Goal: Task Accomplishment & Management: Manage account settings

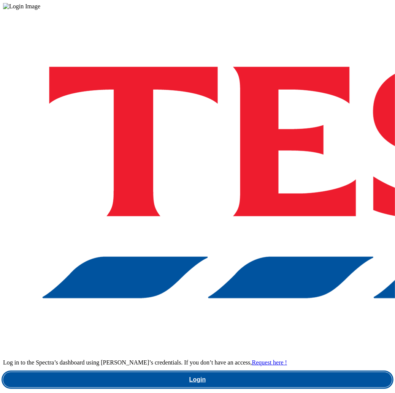
click at [267, 372] on link "Login" at bounding box center [197, 379] width 389 height 15
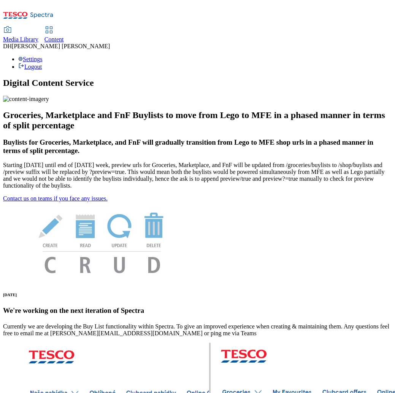
click at [64, 36] on span "Content" at bounding box center [53, 39] width 19 height 6
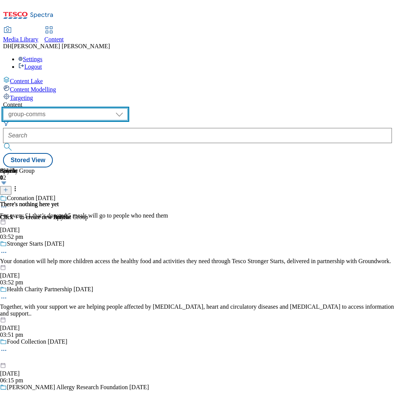
click at [116, 108] on select "dotcom-cz dotcom-hu dotcom-sk fnf-uk ghs-roi ghs-uk group-comms ighs-cz ighs-hu…" at bounding box center [65, 114] width 125 height 12
select select "ghs-[GEOGRAPHIC_DATA]"
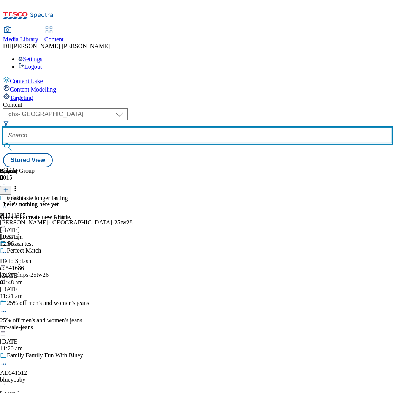
click at [208, 128] on input "text" at bounding box center [197, 135] width 389 height 15
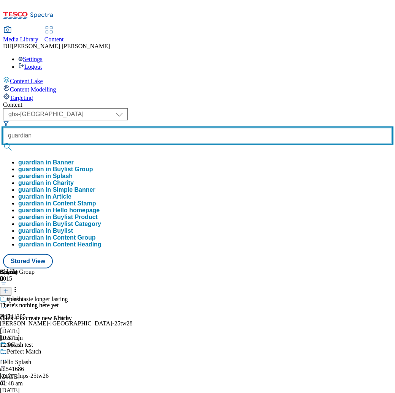
type input "guardian"
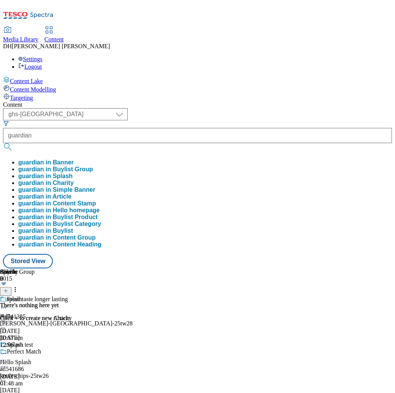
click at [93, 166] on button "guardian in Buylist Group" at bounding box center [55, 169] width 74 height 7
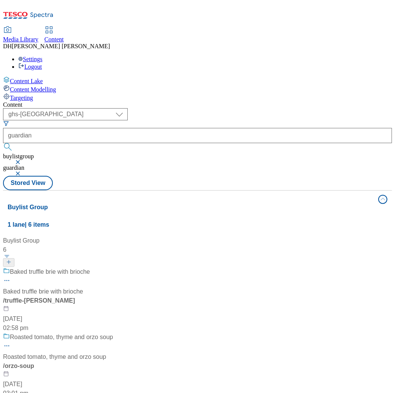
click at [182, 267] on div "Baked truffle brie with brioche" at bounding box center [92, 277] width 179 height 20
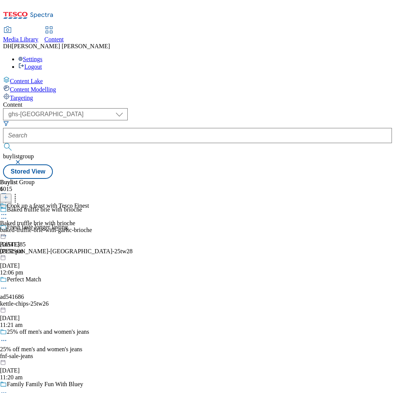
click at [5, 218] on circle at bounding box center [3, 218] width 1 height 1
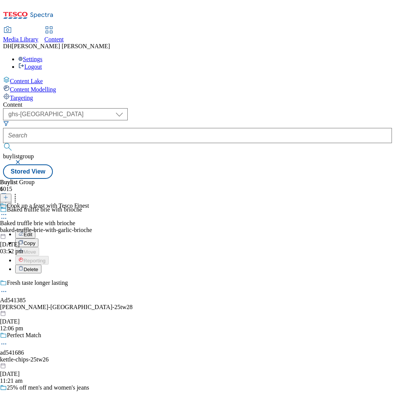
click at [35, 240] on span "Copy" at bounding box center [30, 243] width 12 height 6
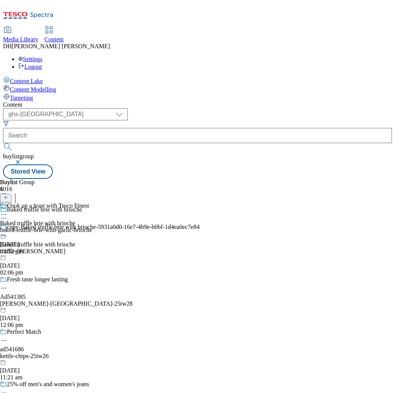
click at [8, 232] on icon at bounding box center [4, 236] width 8 height 8
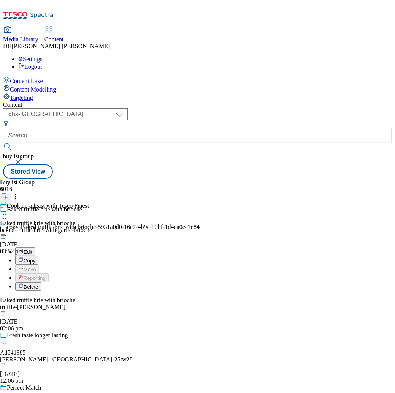
click at [92, 202] on div "Cook up a feast with Tesco Finest Baked truffle brie with brioche baked-truffle…" at bounding box center [46, 228] width 92 height 52
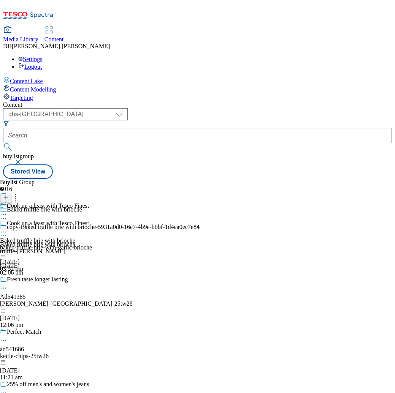
click at [92, 220] on div "Cook up a feast with Tesco Finest Baked truffle brie with brioche baked-truffle…" at bounding box center [46, 246] width 92 height 52
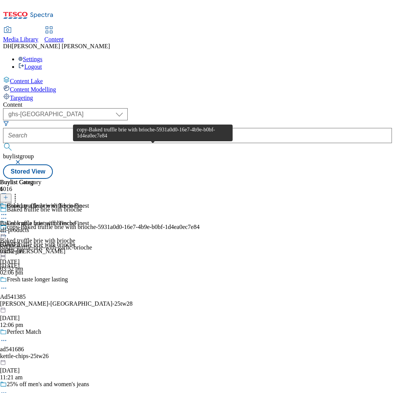
click at [169, 224] on span "copy-Baked truffle brie with brioche-5931a0d0-16e7-4b9e-b0bf-1d4ea0ec7e84" at bounding box center [103, 228] width 193 height 8
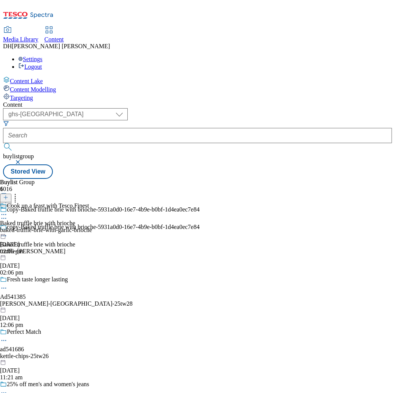
click at [8, 211] on icon at bounding box center [4, 215] width 8 height 8
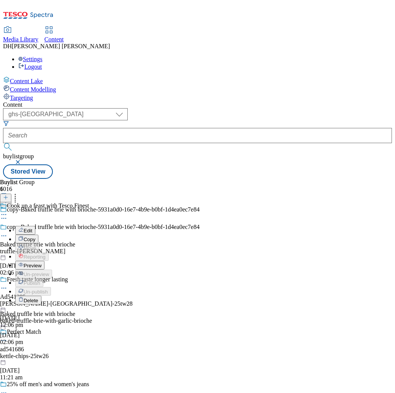
click at [41, 263] on span "Preview" at bounding box center [33, 266] width 18 height 6
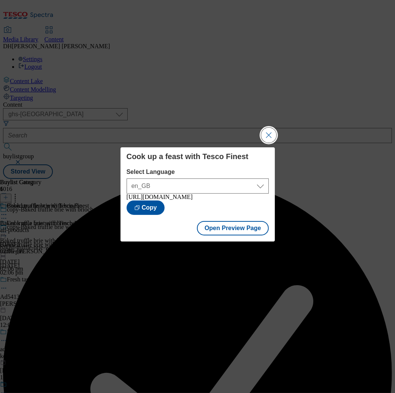
click at [267, 130] on button "Close Modal" at bounding box center [268, 135] width 15 height 15
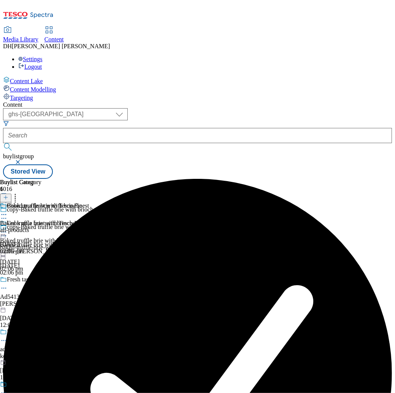
click at [6, 232] on circle at bounding box center [5, 232] width 1 height 1
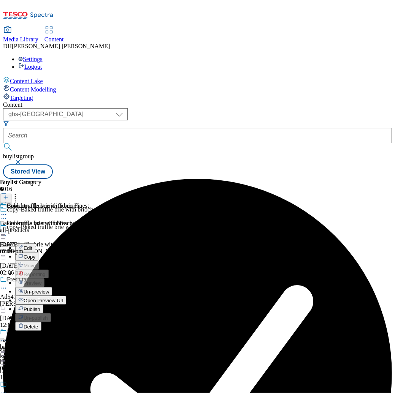
click at [40, 307] on span "Publish" at bounding box center [32, 310] width 17 height 6
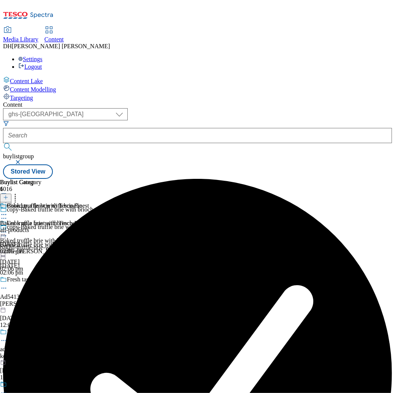
click at [8, 228] on icon at bounding box center [4, 232] width 8 height 8
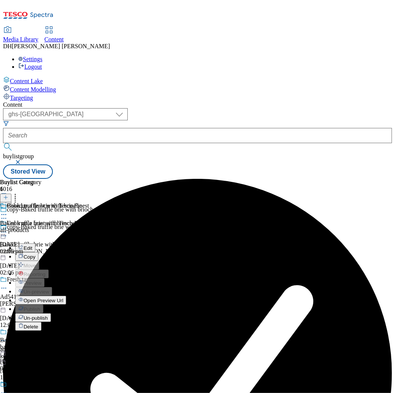
click at [48, 315] on span "Un-publish" at bounding box center [36, 318] width 24 height 6
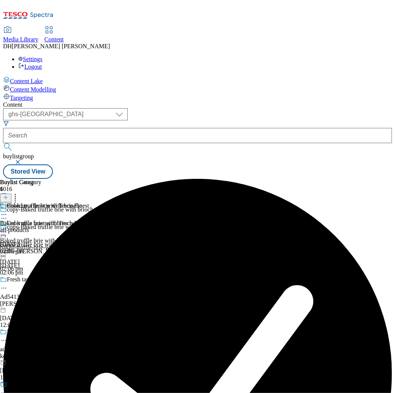
click at [8, 228] on icon at bounding box center [4, 232] width 8 height 8
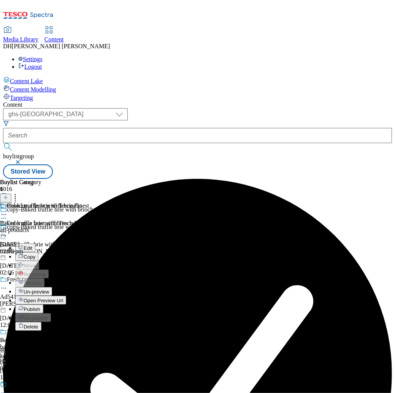
click at [49, 289] on span "Un-preview" at bounding box center [36, 292] width 25 height 6
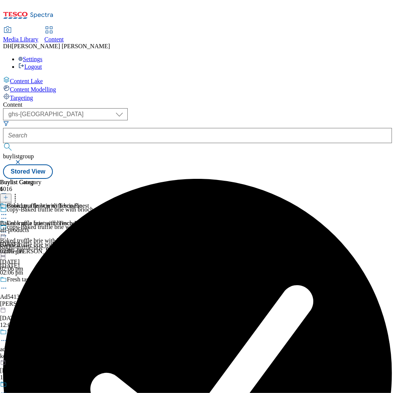
click at [92, 244] on div "baked-truffle-brie-with-garlic-brioche" at bounding box center [46, 247] width 92 height 7
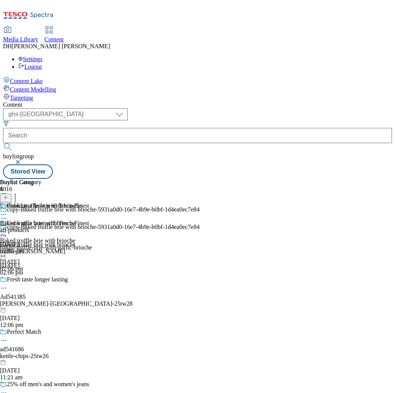
click at [5, 232] on circle at bounding box center [3, 232] width 1 height 1
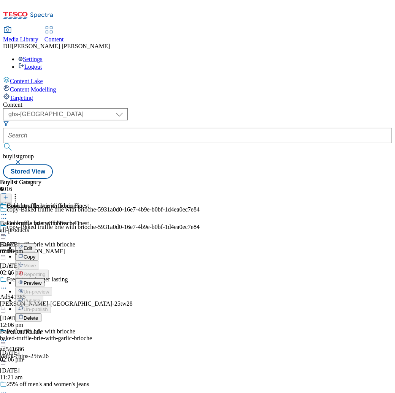
click at [92, 243] on li "Edit" at bounding box center [53, 247] width 77 height 9
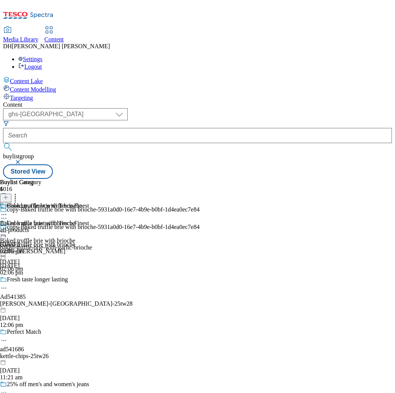
click at [8, 228] on icon at bounding box center [4, 232] width 8 height 8
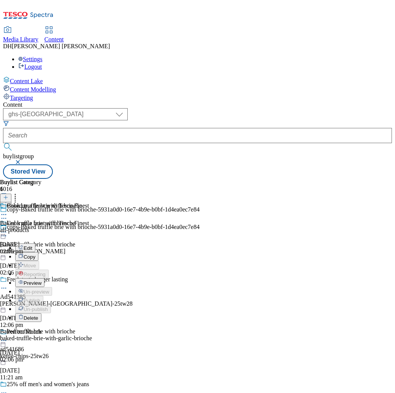
click at [32, 245] on span "Edit" at bounding box center [28, 248] width 9 height 6
select select "evergreen"
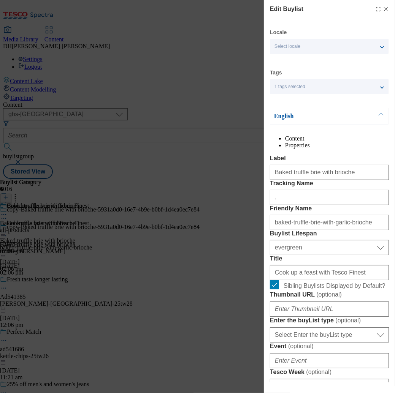
select select "Meal"
click at [294, 180] on input "Baked truffle brie with brioche" at bounding box center [329, 172] width 119 height 15
paste input "Pork and 'nduja smash burgers"
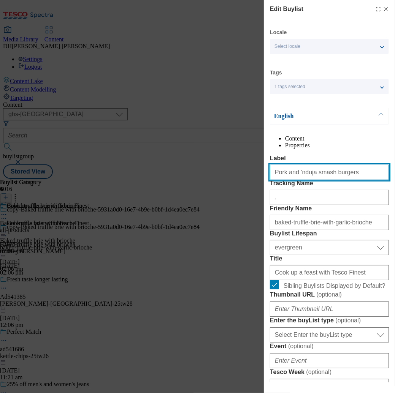
type input "Pork and 'nduja smash burgers"
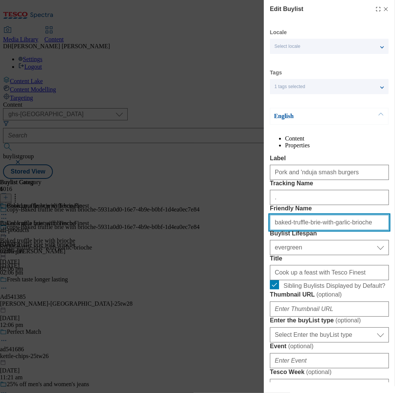
click at [291, 230] on input "baked-truffle-brie-with-garlic-brioche" at bounding box center [329, 222] width 119 height 15
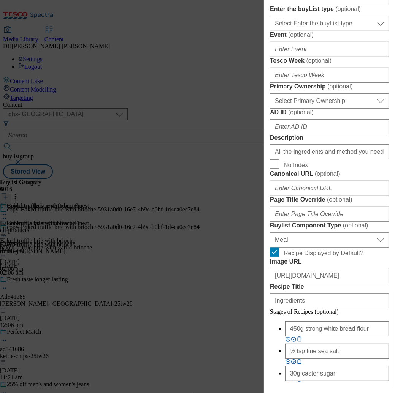
scroll to position [315, 0]
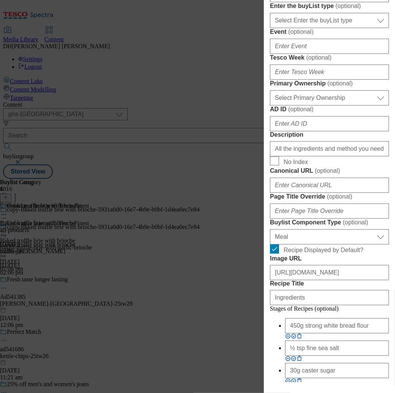
type input "smash-burgers"
click at [287, 157] on input "All the ingredients and method you need for Baked truffle brie with brioche, as…" at bounding box center [329, 148] width 119 height 15
paste input "Find the recipe and all the ingredients you need for these pork and ‘nduja smas…"
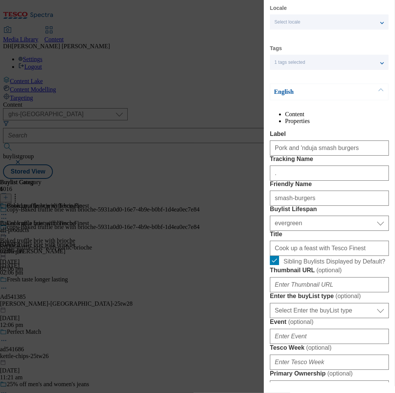
scroll to position [0, 0]
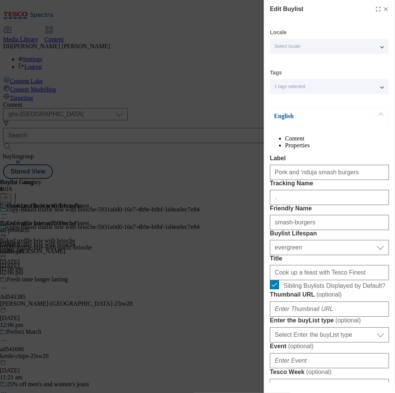
type input "Find the recipe and all the ingredients you need for these pork and ‘nduja smas…"
drag, startPoint x: 300, startPoint y: 264, endPoint x: 226, endPoint y: 258, distance: 74.3
click at [226, 258] on div "Edit Buylist Locale Select locale English Welsh Tags 1 tags selected fnf market…" at bounding box center [197, 196] width 395 height 393
paste input "Find the recipe and all the ingredients you need for these pork and ‘nduja smas…"
click at [299, 180] on input "Pork and 'nduja smash burgers" at bounding box center [329, 172] width 119 height 15
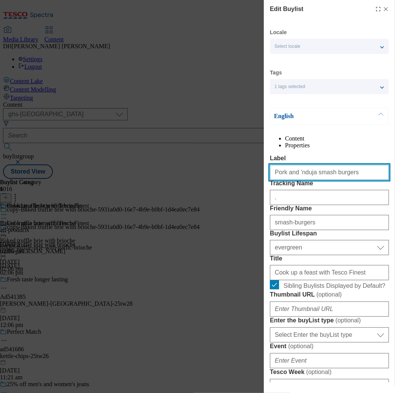
click at [299, 180] on input "Pork and 'nduja smash burgers" at bounding box center [329, 172] width 119 height 15
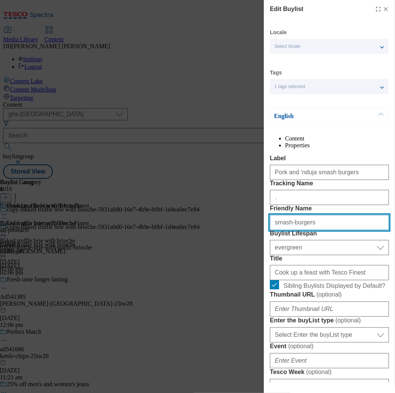
click at [287, 230] on input "smash-burgers" at bounding box center [329, 222] width 119 height 15
paste input "Pork and 'nduja smash"
drag, startPoint x: 276, startPoint y: 265, endPoint x: 286, endPoint y: 266, distance: 9.5
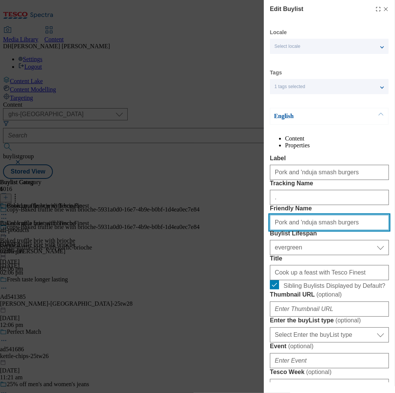
click at [276, 230] on input "Pork and 'nduja smash burgers" at bounding box center [329, 222] width 119 height 15
type input "pork-and-nduja-smash-burgers"
click at [328, 205] on div "Tracking Name ." at bounding box center [329, 192] width 119 height 25
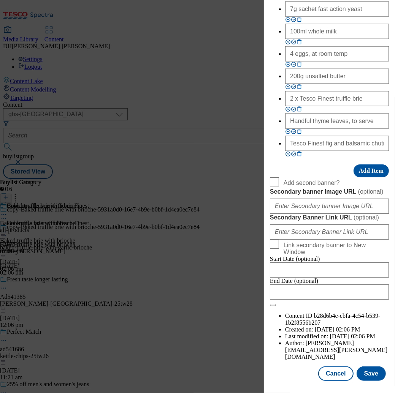
scroll to position [699, 0]
paste input "Modal"
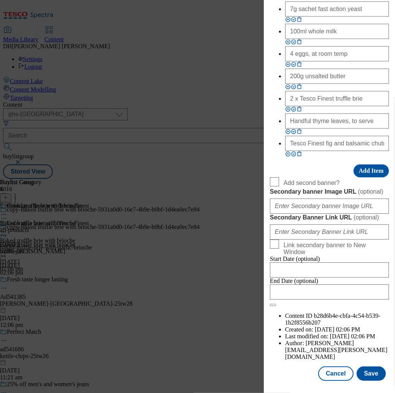
paste input "1 ½ tablespoons olive oil"
type input "1 ½ tablespoons olive oil"
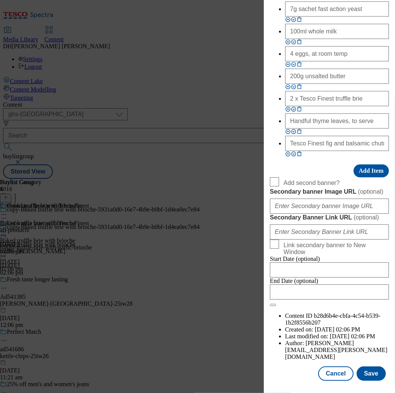
paste input "2 Tesco Finest Echalion shallots, thinly sliced"
type input "2 Tesco Finest Echalion shallots, thinly sliced"
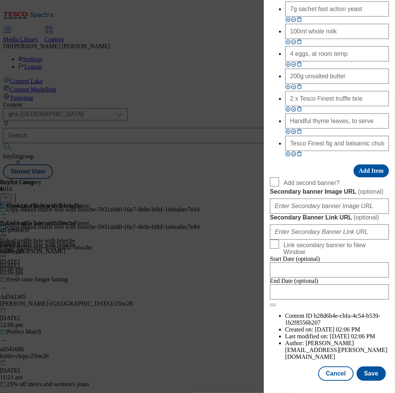
scroll to position [0, 0]
paste input "400g Tesco Finest free-range pork mince"
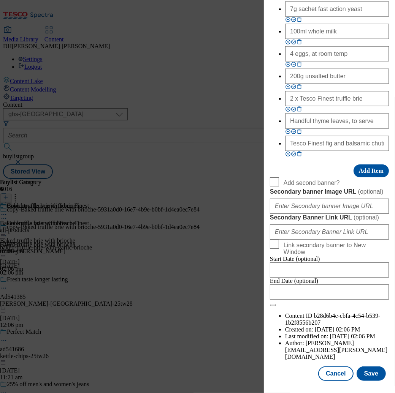
scroll to position [0, 11]
type input "400g Tesco Finest free-range pork mince"
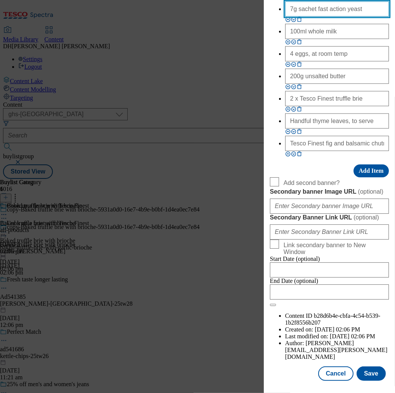
click at [290, 17] on input "7g sachet fast action yeast" at bounding box center [337, 9] width 104 height 15
paste input "1 ½ tablespoons Tesco Finest ‘nduja"
type input "1 ½ tablespoons Tesco Finest ‘nduja"
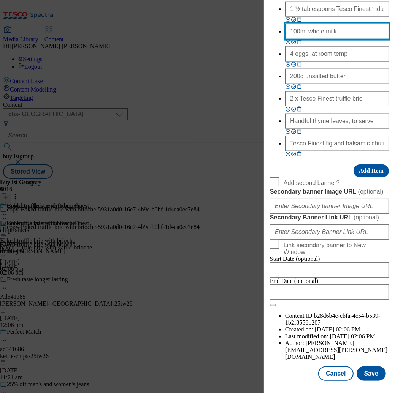
click at [285, 39] on input "100ml whole milk" at bounding box center [337, 31] width 104 height 15
paste input "g mayonnaise"
click at [285, 39] on input "100g mayonnaise whole milk" at bounding box center [337, 31] width 104 height 15
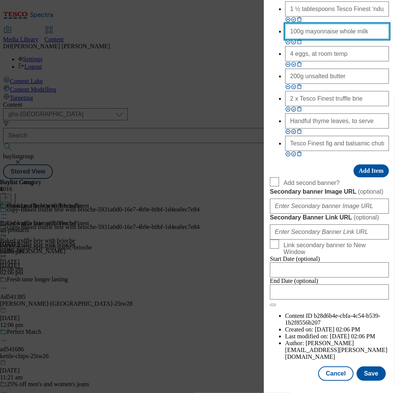
paste input "Modal"
click at [285, 39] on input "100g mayonnaise" at bounding box center [337, 31] width 104 height 15
type input "100g mayonnaise"
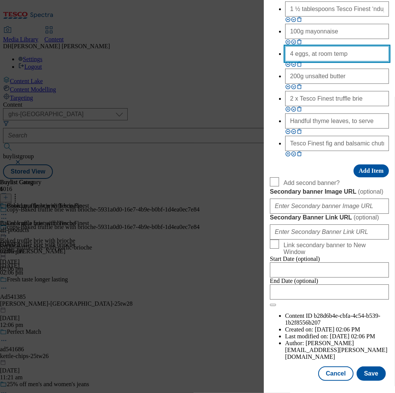
click at [287, 62] on input "4 eggs, at room temp" at bounding box center [337, 53] width 104 height 15
paste input "2 lemons, juiced"
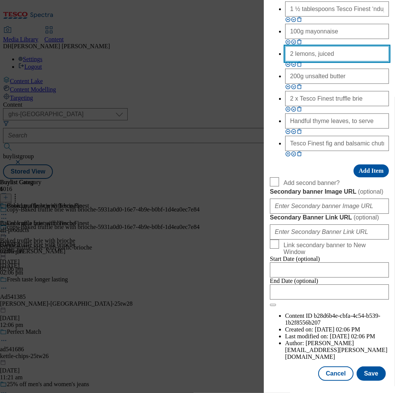
scroll to position [838, 0]
type input "2 lemons, juiced"
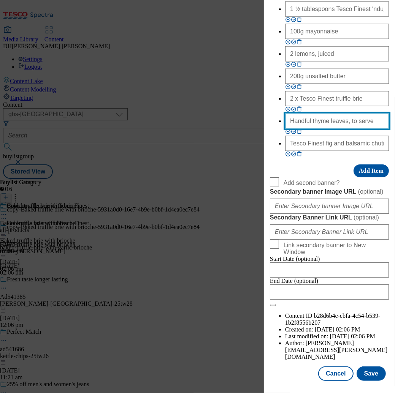
click at [288, 129] on input "Handful thyme leaves, to serve" at bounding box center [337, 121] width 104 height 15
paste input "1 garlic clove, finely grated"
click at [288, 129] on input "1 garlic clove, finely grated" at bounding box center [337, 121] width 104 height 15
type input "1 garlic clove, finely grated"
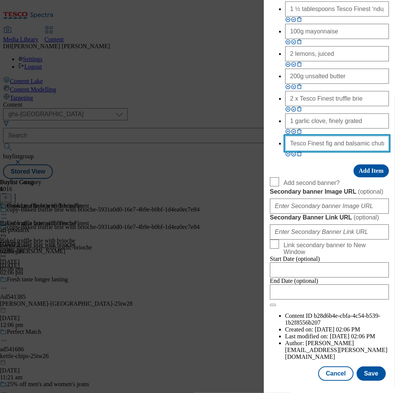
click at [289, 151] on input "Tesco Finest fig and balsamic chutney" at bounding box center [337, 143] width 104 height 15
paste input "1 pinch of sweet smoked paprika"
type input "1 pinch of sweet smoked paprika"
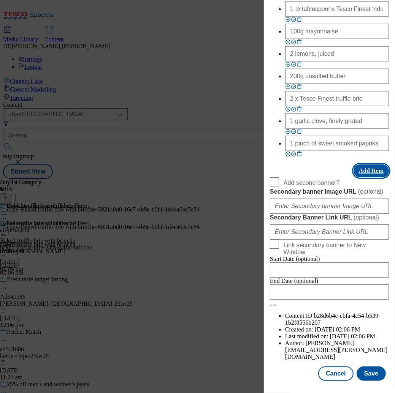
click at [371, 177] on button "Add Item" at bounding box center [370, 170] width 35 height 13
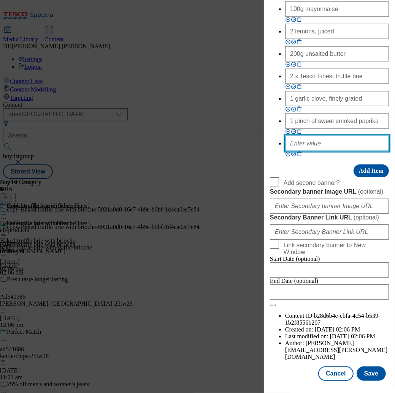
click at [292, 151] on input "Modal" at bounding box center [337, 143] width 104 height 15
paste input "4x Tesco Finest brioche burger buns"
type input "4x Tesco Finest brioche burger buns"
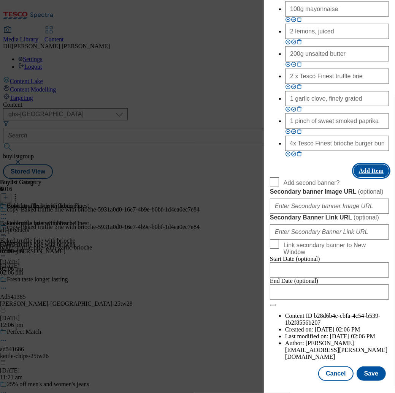
click at [375, 177] on button "Add Item" at bounding box center [370, 170] width 35 height 13
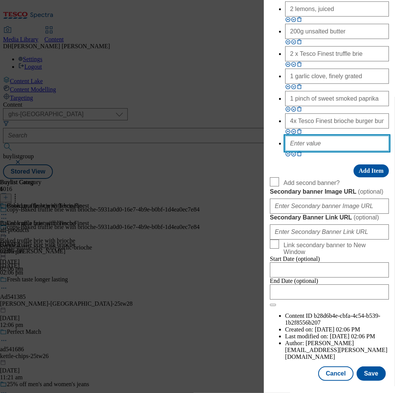
click at [292, 151] on input "Modal" at bounding box center [337, 143] width 104 height 15
paste input "120g Tesco Finest scamorza cheese, thinly sliced into 4 rounds"
type input "120g Tesco Finest scamorza cheese, thinly sliced into 4 rounds"
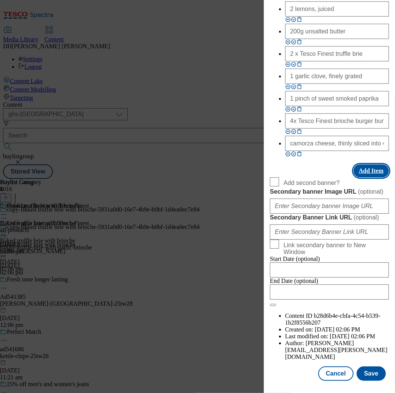
scroll to position [0, 0]
click at [370, 177] on button "Add Item" at bounding box center [370, 170] width 35 height 13
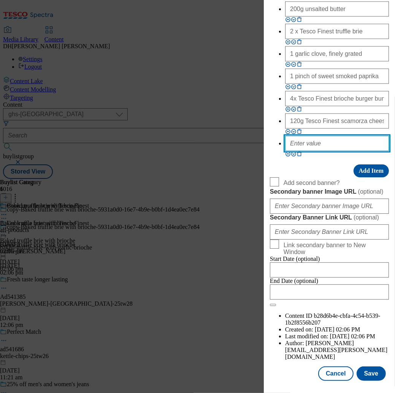
click at [291, 151] on input "Modal" at bounding box center [337, 143] width 104 height 15
paste input "1 fennel bulb, thinly sliced"
type input "1 fennel bulb, thinly sliced"
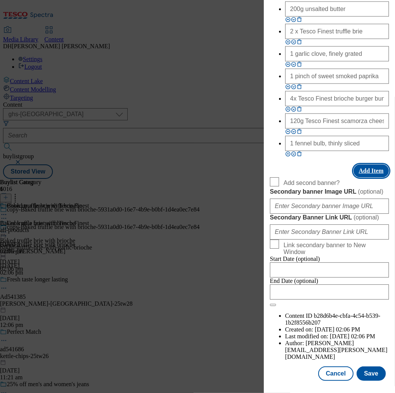
click at [375, 177] on button "Add Item" at bounding box center [370, 170] width 35 height 13
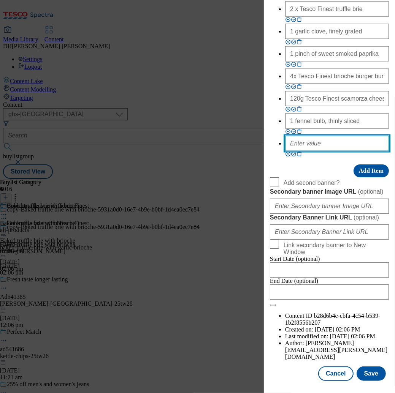
click at [285, 151] on input "Modal" at bounding box center [337, 143] width 104 height 15
paste input "1 pinch of chilli flakes"
type input "1 pinch of chilli flakes"
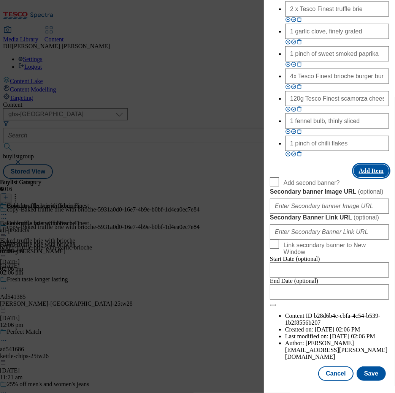
click at [377, 177] on button "Add Item" at bounding box center [370, 170] width 35 height 13
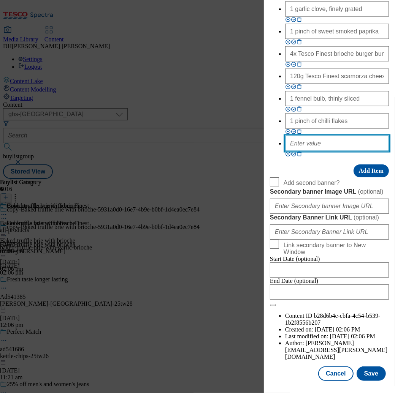
drag, startPoint x: 283, startPoint y: 376, endPoint x: 289, endPoint y: 373, distance: 7.5
click at [285, 151] on input "Modal" at bounding box center [337, 143] width 104 height 15
paste input "100g Tesco Finest sundried tomatoes with basil, roughly chopped"
type input "100g Tesco Finest sundried tomatoes with basil, roughly chopped"
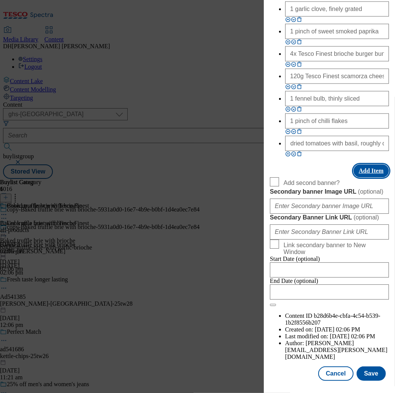
scroll to position [0, 0]
click at [362, 177] on button "Add Item" at bounding box center [370, 170] width 35 height 13
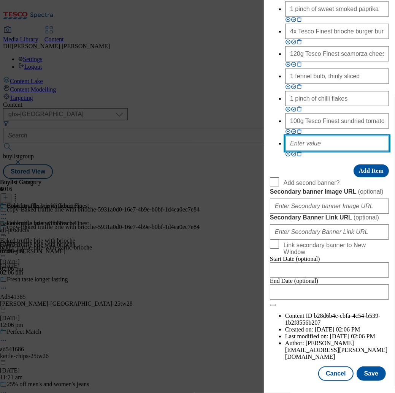
click at [302, 151] on input "Modal" at bounding box center [337, 143] width 104 height 15
paste input "A handful of fresh basil, chopped"
type input "A handful of fresh basil, chopped"
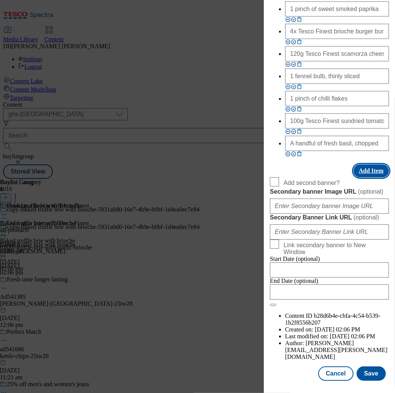
click at [379, 177] on button "Add Item" at bounding box center [370, 170] width 35 height 13
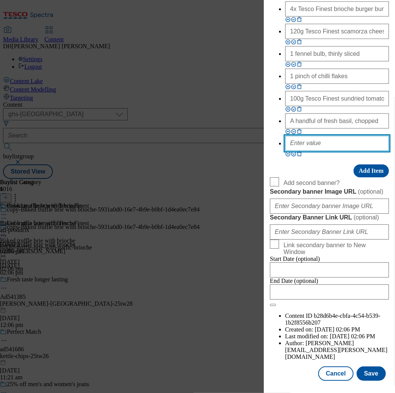
click at [299, 151] on input "Modal" at bounding box center [337, 143] width 104 height 15
paste input "Piccodoro Nero D'avola 75Cl"
type input "Piccodoro Nero D'avola 75Cl"
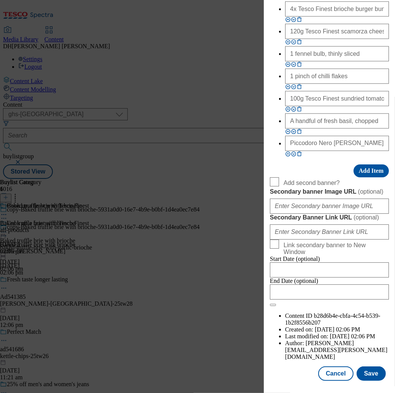
click at [375, 376] on button "Save" at bounding box center [370, 374] width 29 height 14
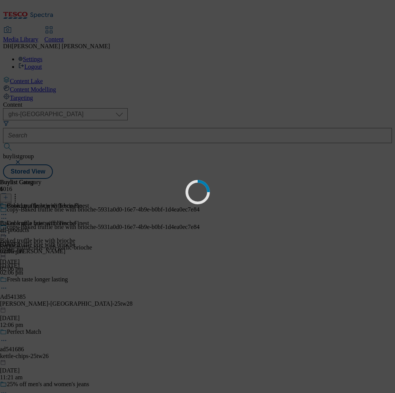
scroll to position [0, 0]
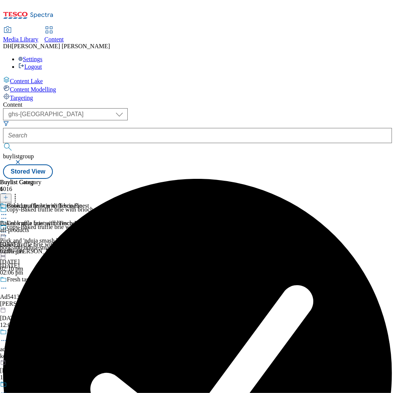
click at [8, 232] on icon at bounding box center [4, 236] width 8 height 8
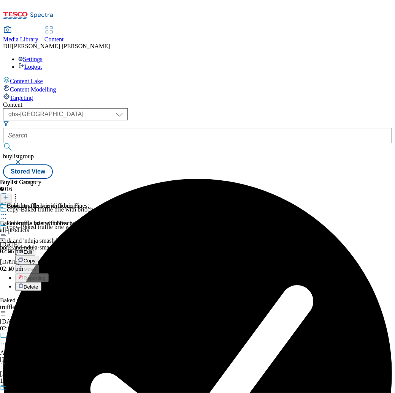
click at [32, 249] on span "Edit" at bounding box center [28, 252] width 9 height 6
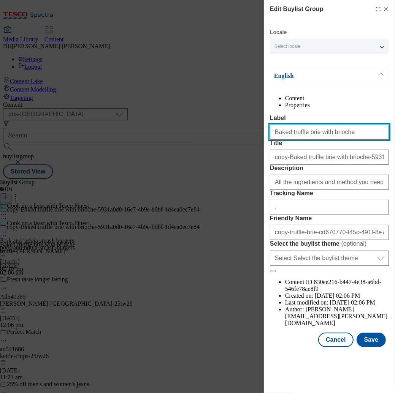
click at [299, 140] on input "Baked truffle brie with brioche" at bounding box center [329, 132] width 119 height 15
paste input "Pork and 'nduja smash burgers"
type input "Pork and 'nduja smash burgers"
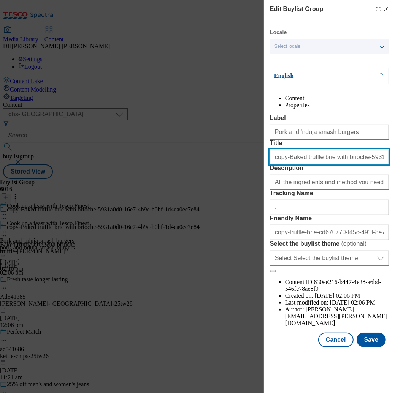
click at [286, 165] on input "copy-Baked truffle brie with brioche-5931a0d0-16e7-4b9e-b0bf-1d4ea0ec7e84" at bounding box center [329, 157] width 119 height 15
drag, startPoint x: 291, startPoint y: 188, endPoint x: 302, endPoint y: 188, distance: 11.0
click at [291, 165] on input "smashed-burgers" at bounding box center [329, 157] width 119 height 15
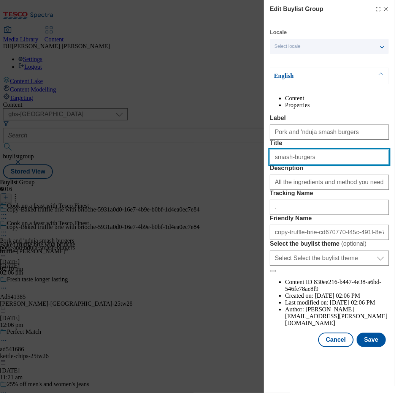
drag, startPoint x: 297, startPoint y: 187, endPoint x: 256, endPoint y: 183, distance: 40.8
click at [256, 183] on div "Edit Buylist Group Locale Select locale English Welsh English Content Propertie…" at bounding box center [197, 196] width 395 height 393
type input "smash-burgers"
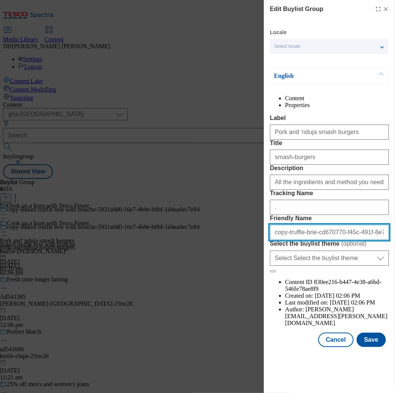
click at [310, 240] on input "copy-truffle-brie-cd670770-f45c-491f-8e7e-b6217e8e26ae" at bounding box center [329, 232] width 119 height 15
paste input "smash-burgers"
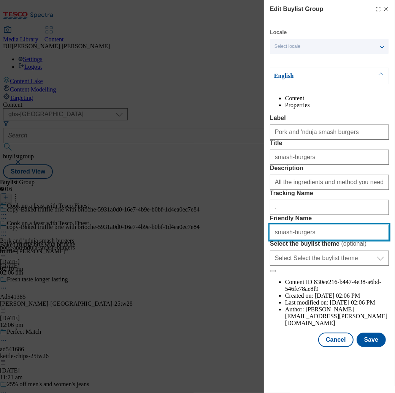
type input "smash-burgers"
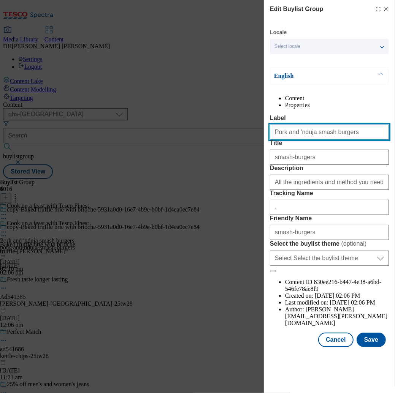
drag, startPoint x: 349, startPoint y: 149, endPoint x: 239, endPoint y: 142, distance: 110.8
click at [239, 142] on div "Edit Buylist Group Locale Select locale English Welsh English Content Propertie…" at bounding box center [197, 196] width 395 height 393
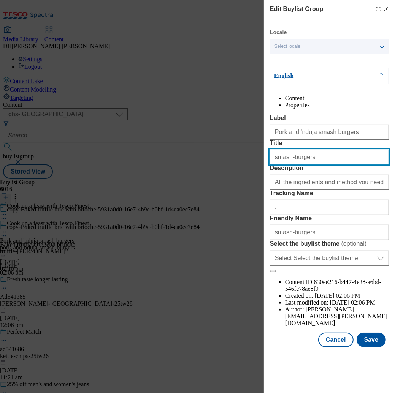
click at [296, 165] on input "smash-burgers" at bounding box center [329, 157] width 119 height 15
paste input "Pork and 'nduja smash"
type input "Pork and 'nduja smash burgers"
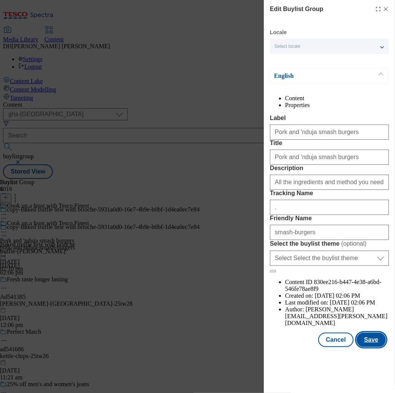
click at [371, 347] on button "Save" at bounding box center [370, 340] width 29 height 14
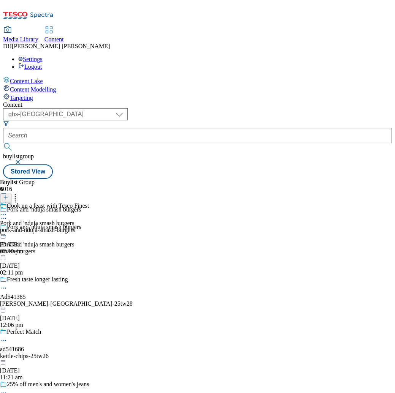
click at [89, 227] on div "pork-and-nduja-smash-burgers" at bounding box center [44, 230] width 89 height 7
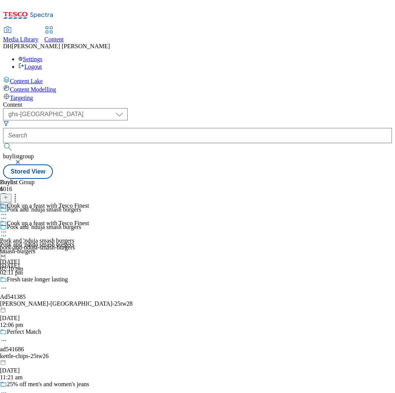
scroll to position [0, 139]
click at [82, 227] on div "all-products" at bounding box center [41, 230] width 82 height 7
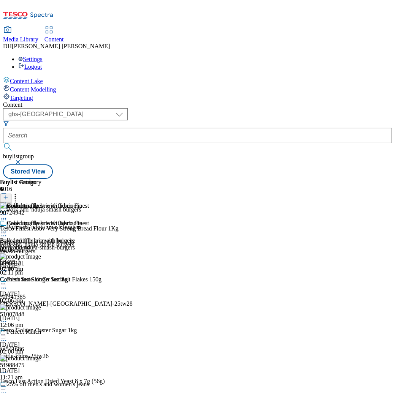
scroll to position [0, 278]
click at [19, 193] on icon at bounding box center [15, 197] width 8 height 8
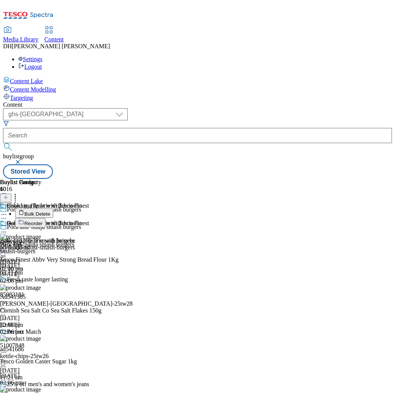
click at [50, 211] on span "Bulk Delete" at bounding box center [37, 214] width 26 height 6
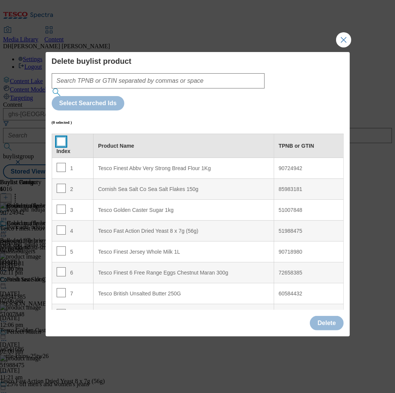
click at [63, 137] on input "Modal" at bounding box center [61, 141] width 9 height 9
checkbox input "true"
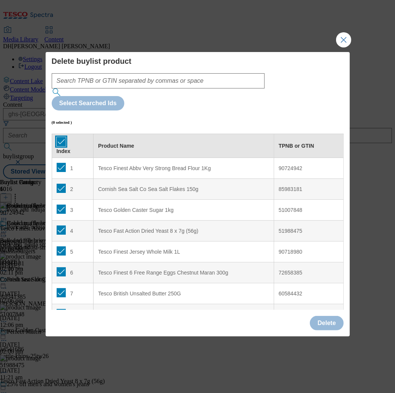
checkbox input "true"
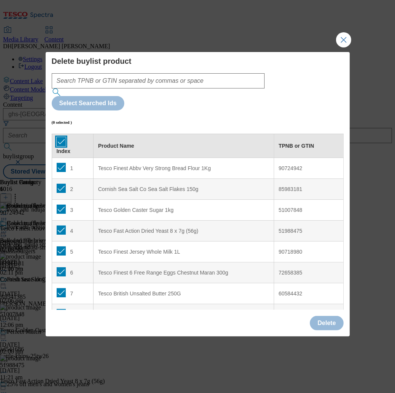
checkbox input "true"
click at [315, 316] on button "Delete" at bounding box center [326, 323] width 33 height 14
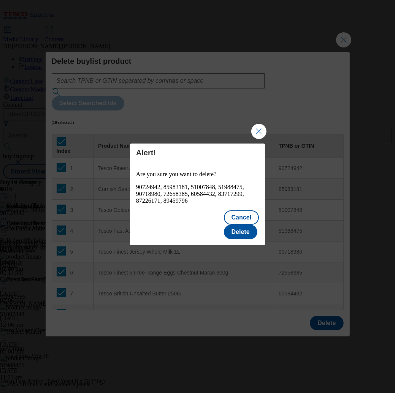
click at [248, 234] on div "Cancel Delete" at bounding box center [197, 226] width 135 height 40
click at [245, 227] on button "Delete" at bounding box center [240, 232] width 33 height 14
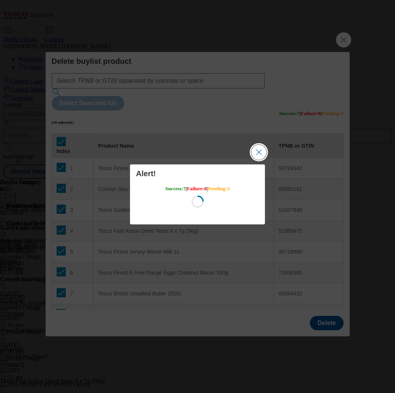
scroll to position [0, 0]
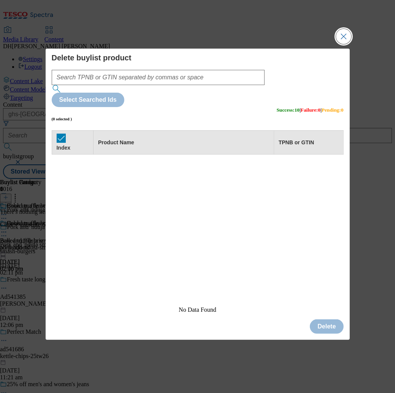
click at [347, 44] on button "Close Modal" at bounding box center [343, 36] width 15 height 15
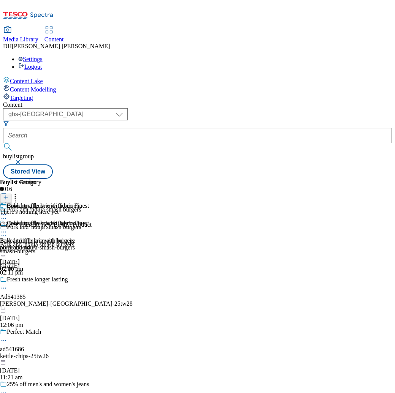
click at [8, 195] on icon at bounding box center [5, 197] width 5 height 5
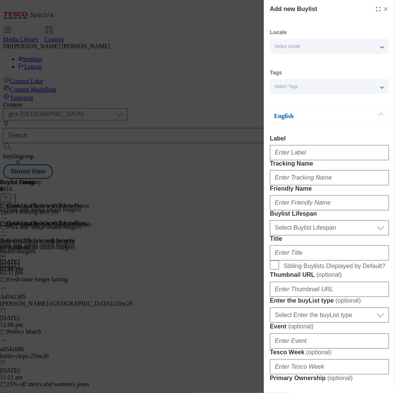
drag, startPoint x: 220, startPoint y: 126, endPoint x: 239, endPoint y: 132, distance: 20.1
click at [220, 126] on div "Add new Buylist Locale Select locale English Welsh Tags Select Tags fnf marketp…" at bounding box center [197, 196] width 395 height 393
click at [226, 142] on div "Add new Buylist Locale Select locale English Welsh Tags Select Tags fnf marketp…" at bounding box center [197, 196] width 395 height 393
drag, startPoint x: 385, startPoint y: 9, endPoint x: 261, endPoint y: 133, distance: 174.9
click at [385, 9] on icon "Modal" at bounding box center [386, 9] width 6 height 6
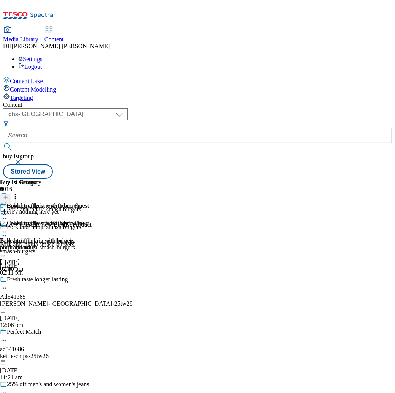
scroll to position [0, 280]
drag, startPoint x: 320, startPoint y: 119, endPoint x: 350, endPoint y: 95, distance: 38.4
click at [92, 209] on div "There's nothing here yet Click + to create new Buylist Product" at bounding box center [46, 219] width 92 height 20
click at [8, 195] on icon at bounding box center [5, 197] width 5 height 5
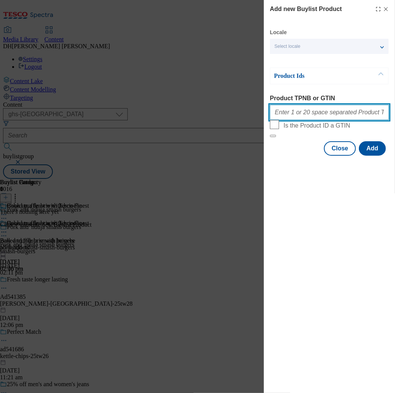
click at [287, 114] on input "Product TPNB or GTIN" at bounding box center [329, 112] width 119 height 15
paste input "82910745 58432728 93550687 89603960 89459871 50264481 91489659 57765171 8599192…"
type input "82910745 58432728 93550687 89603960 89459871 50264481 91489659 57765171 8599192…"
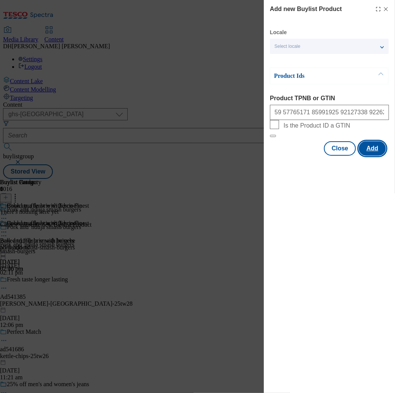
scroll to position [0, 0]
click at [370, 156] on button "Add" at bounding box center [372, 148] width 27 height 14
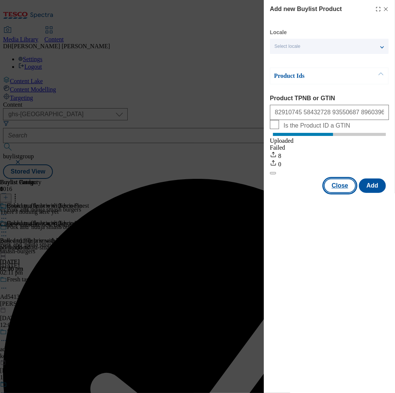
click at [343, 193] on button "Close" at bounding box center [340, 186] width 32 height 14
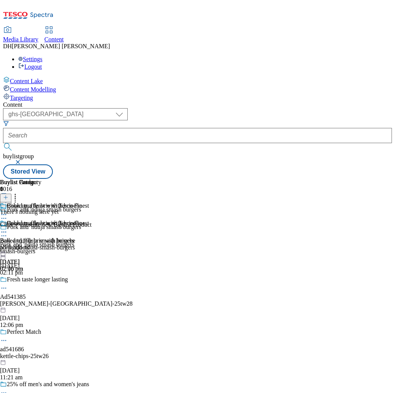
click at [82, 244] on div "all-products" at bounding box center [41, 247] width 82 height 7
click at [89, 244] on div "pork-and-nduja-smash-burgers" at bounding box center [44, 247] width 89 height 7
click at [82, 244] on div "all-products" at bounding box center [41, 247] width 82 height 7
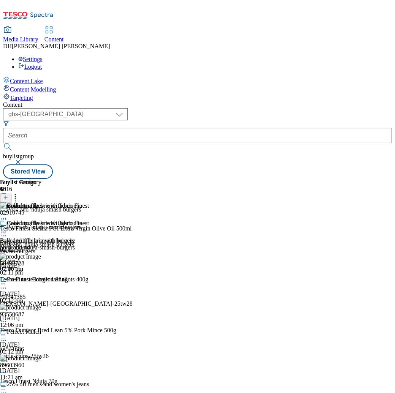
click at [8, 228] on icon at bounding box center [4, 232] width 8 height 8
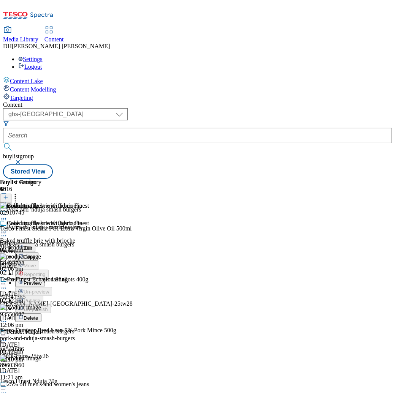
click at [41, 280] on span "Preview" at bounding box center [33, 283] width 18 height 6
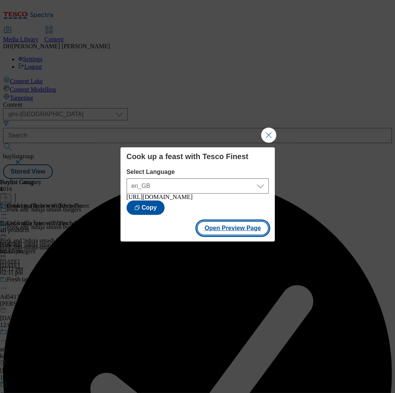
click at [233, 234] on button "Open Preview Page" at bounding box center [233, 228] width 72 height 14
click at [267, 128] on button "Close Modal" at bounding box center [268, 135] width 15 height 15
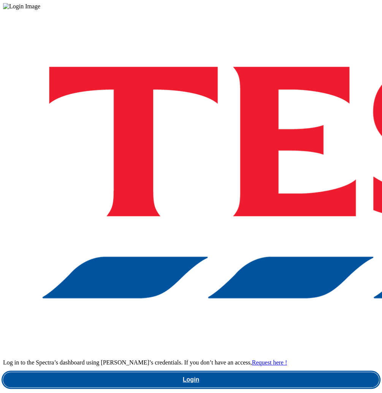
click at [213, 372] on link "Login" at bounding box center [191, 379] width 376 height 15
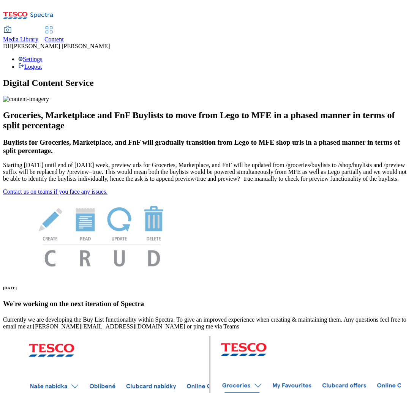
click at [64, 36] on span "Content" at bounding box center [53, 39] width 19 height 6
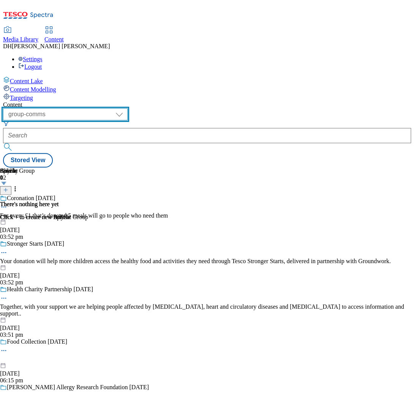
click at [123, 108] on select "dotcom-cz dotcom-hu dotcom-sk fnf-uk ghs-roi ghs-uk group-comms ighs-cz ighs-hu…" at bounding box center [65, 114] width 125 height 12
select select "ghs-[GEOGRAPHIC_DATA]"
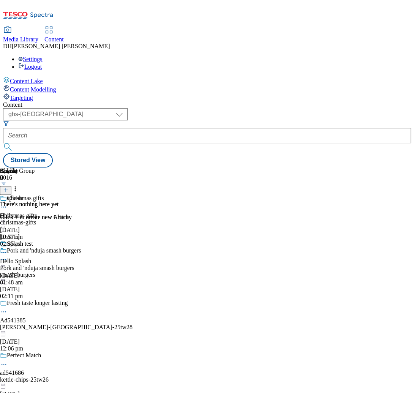
click at [33, 95] on span "Targeting" at bounding box center [21, 98] width 23 height 6
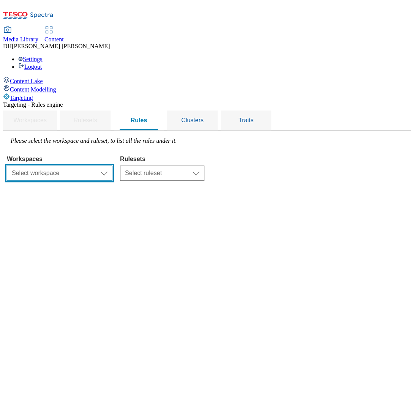
click at [112, 166] on select "Select workspace Content" at bounding box center [60, 173] width 106 height 15
select select "f510054f-adaa-4692-b570-80fa3897127a"
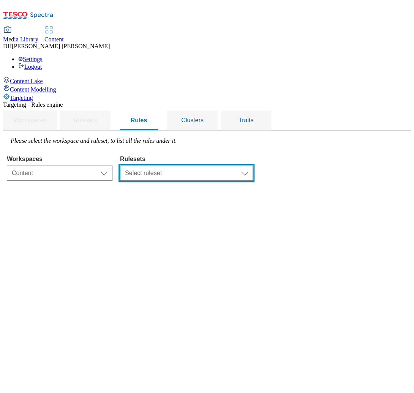
click at [251, 166] on select "Select ruleset dotcom-cz dotcom-hu dotcom-sk ghs-roi ghs-uk ighs-cz ighs-hu igh…" at bounding box center [186, 173] width 133 height 15
select select "48eb89cc-c22c-49b3-9be3-6f8cd5821d05"
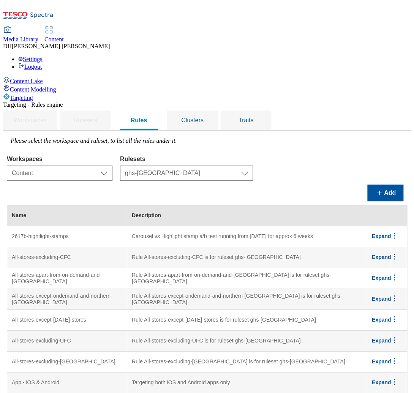
scroll to position [3010, 0]
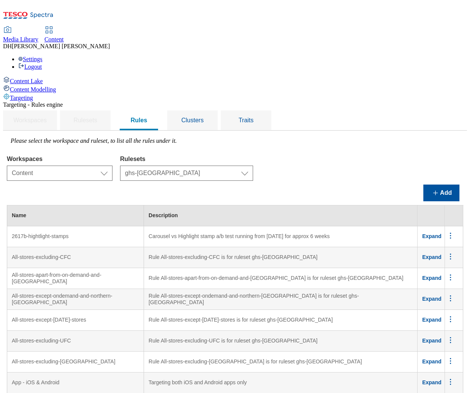
scroll to position [3127, 171]
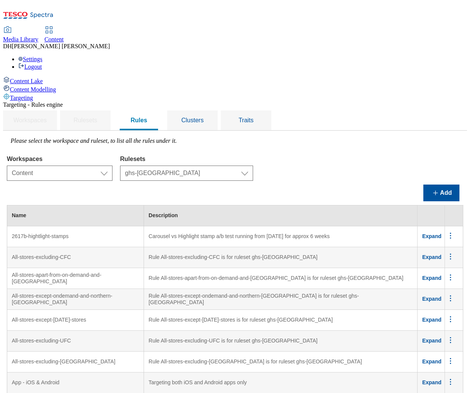
scroll to position [0, 0]
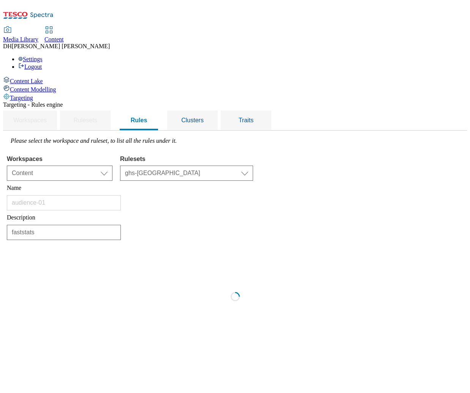
click at [302, 214] on div "Description faststats" at bounding box center [235, 227] width 456 height 26
click at [198, 123] on div "Targeting - Rules engine Workspaces Rulesets Rules Clusters Traits Please selec…" at bounding box center [235, 140] width 464 height 79
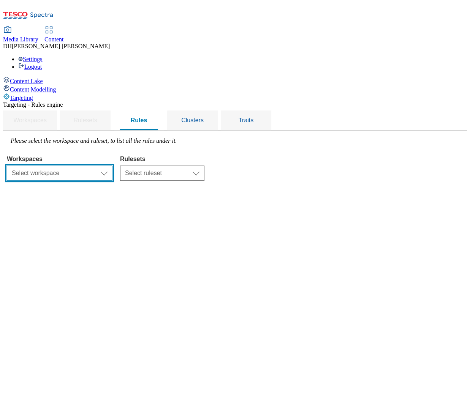
click at [112, 166] on select "Select workspace Content" at bounding box center [60, 173] width 106 height 15
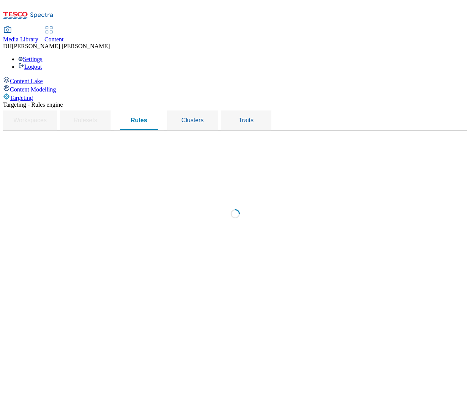
select select "f510054f-adaa-4692-b570-80fa3897127a"
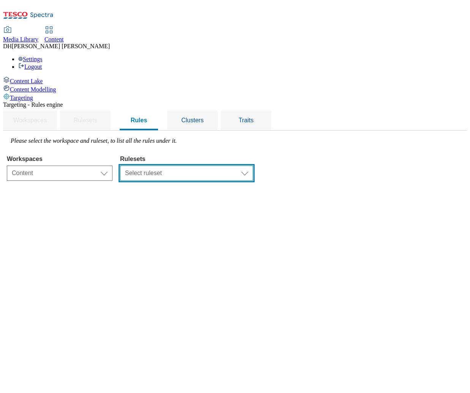
click at [253, 166] on select "Select ruleset dotcom-cz dotcom-hu dotcom-sk ghs-roi ghs-uk ighs-cz ighs-hu igh…" at bounding box center [186, 173] width 133 height 15
select select "48eb89cc-c22c-49b3-9be3-6f8cd5821d05"
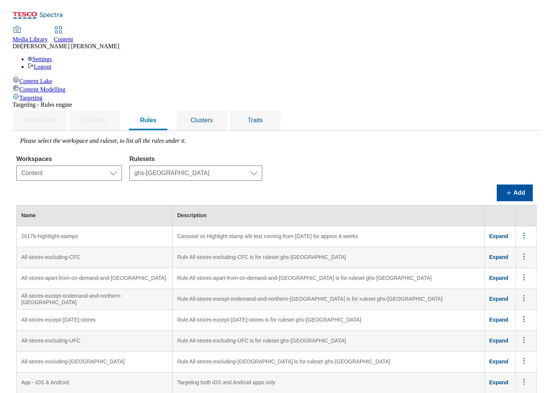
scroll to position [3016, 0]
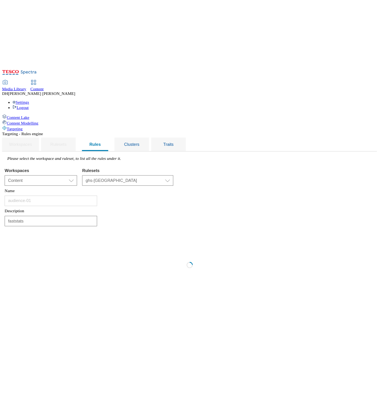
scroll to position [0, 0]
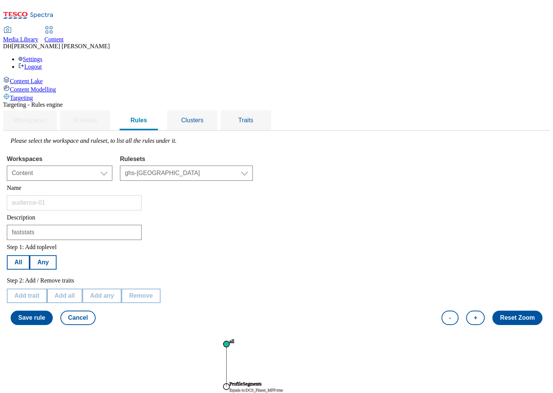
click at [284, 388] on tspan "Equals to : DCS_Finest_MFP:true" at bounding box center [257, 390] width 54 height 4
click at [47, 289] on button "Edit trait" at bounding box center [27, 296] width 40 height 14
select select "profileSegments"
select select "equals"
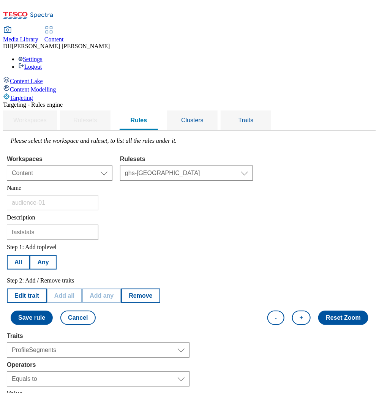
select select "823197d6-d262-43ec-abdf-fae56ea9e92b:true"
click at [98, 225] on input "faststats" at bounding box center [53, 232] width 92 height 15
drag, startPoint x: 128, startPoint y: 180, endPoint x: 96, endPoint y: 179, distance: 32.3
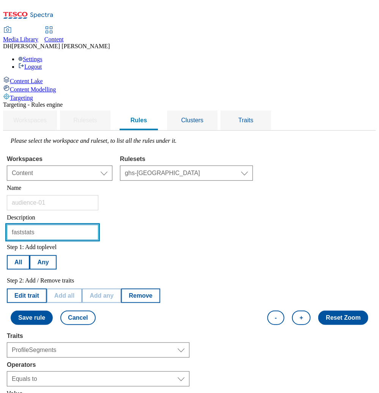
click at [96, 225] on input "faststats" at bounding box center [53, 232] width 92 height 15
click at [98, 225] on input "Audience 1 as part of the audience tests running from August 20205" at bounding box center [53, 232] width 92 height 15
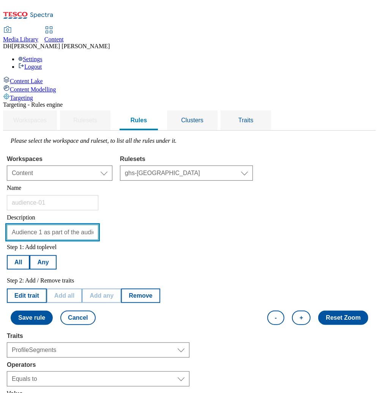
click at [98, 225] on input "Audience 1 as part of the audience tests running from August 20205" at bounding box center [53, 232] width 92 height 15
click at [98, 225] on input "Audience 1. Part of a series of audience tests running from August 20205" at bounding box center [53, 232] width 92 height 15
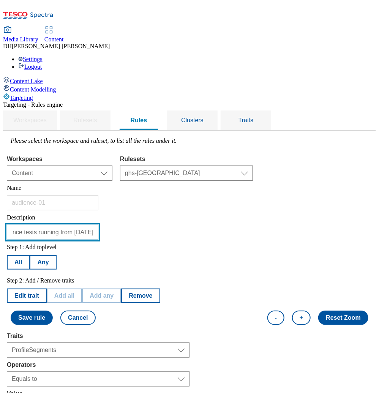
type input "Audience 1. Part of a series of audience tests running from August 2005"
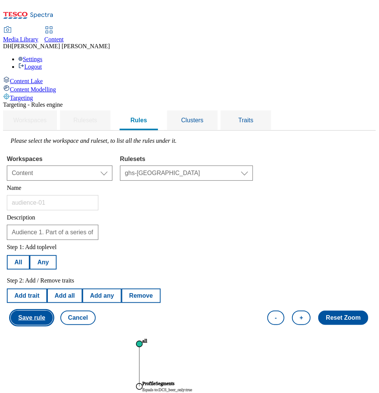
click at [53, 311] on button "Save rule" at bounding box center [32, 318] width 42 height 14
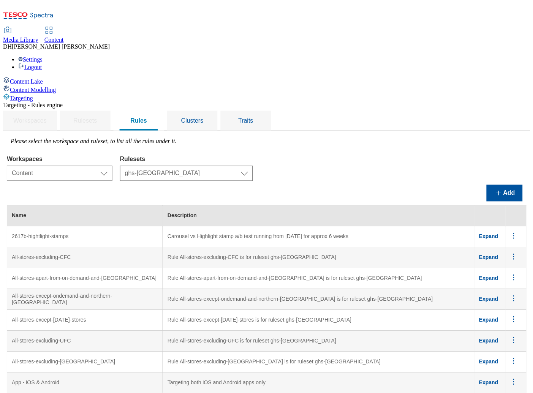
scroll to position [3016, 0]
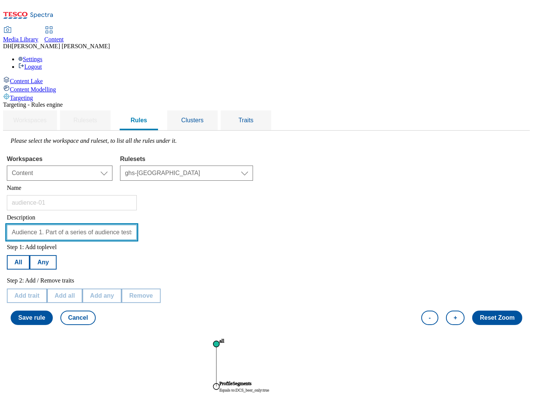
drag, startPoint x: 150, startPoint y: 176, endPoint x: 142, endPoint y: 177, distance: 7.2
click at [137, 225] on input "Audience 1. Part of a series of audience tests running from August 2005" at bounding box center [72, 232] width 130 height 15
click at [137, 225] on input "Audience 1. Aa series of audience tests running from August 2005" at bounding box center [72, 232] width 130 height 15
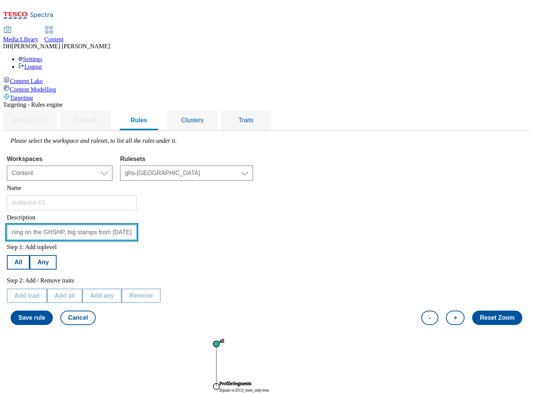
click at [137, 225] on input "Audience 1. Aa series of audience tests running on the GHSHP, big stamps from A…" at bounding box center [72, 232] width 130 height 15
type input "Audience 1. Aa series of audience tests running on the GHSHP, big stamps from A…"
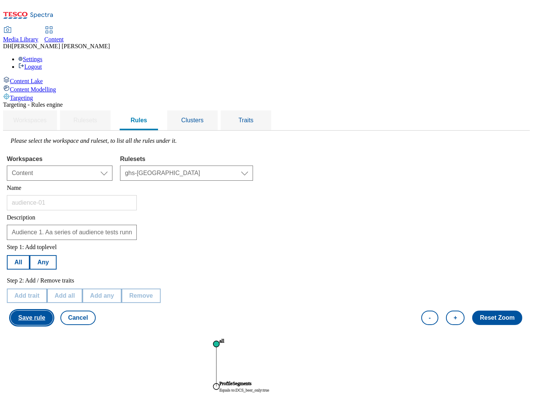
click at [53, 311] on button "Save rule" at bounding box center [32, 318] width 42 height 14
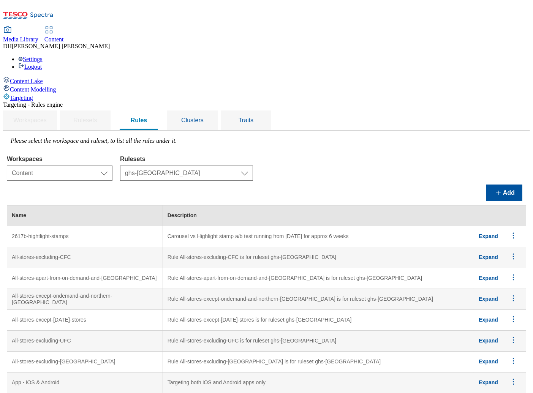
scroll to position [3001, 0]
click at [470, 185] on button "Add" at bounding box center [504, 193] width 36 height 17
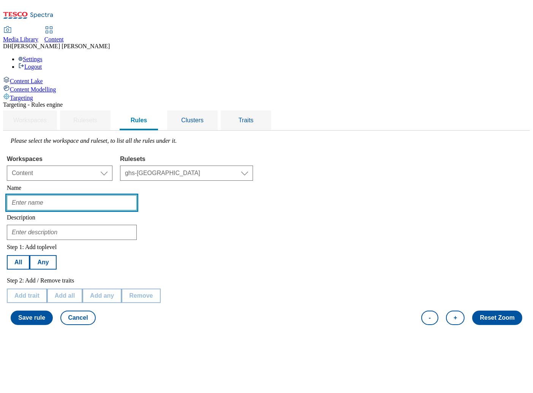
click at [119, 195] on input "text" at bounding box center [72, 202] width 130 height 15
type input "audience-01"
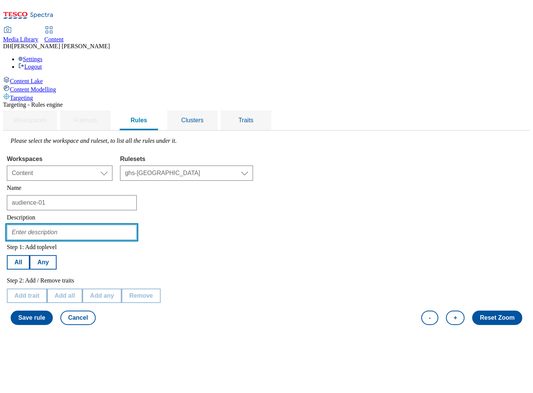
click at [105, 225] on input "text" at bounding box center [72, 232] width 130 height 15
paste input "Audience 1. Aa series of audience tests running on the GHSHP, big stamps from A…"
click at [137, 225] on input "Audience 1. Aa series of audience tests running on the GHSHP, big stamps from A…" at bounding box center [72, 232] width 130 height 15
type input "Audience 2. Aa series of audience tests running on the GHSHP, big stamps from A…"
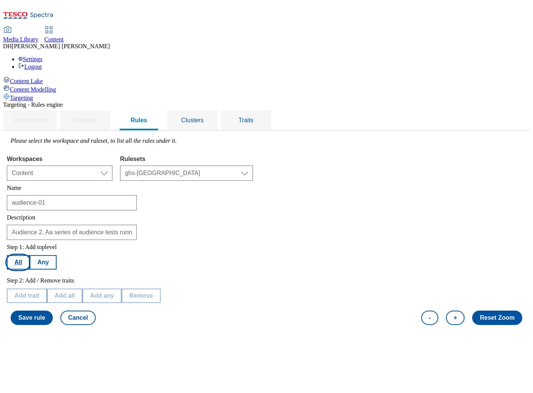
click at [30, 255] on button "All" at bounding box center [18, 262] width 23 height 14
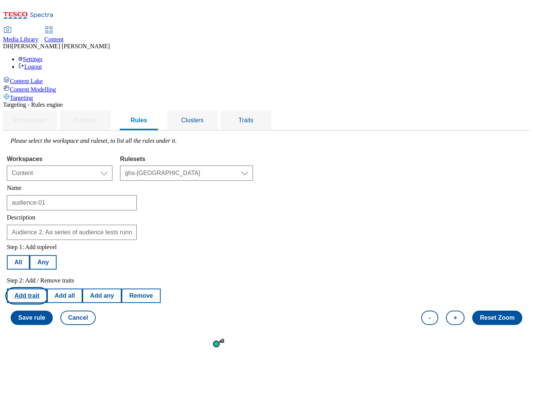
click at [47, 289] on button "Add trait" at bounding box center [27, 296] width 40 height 14
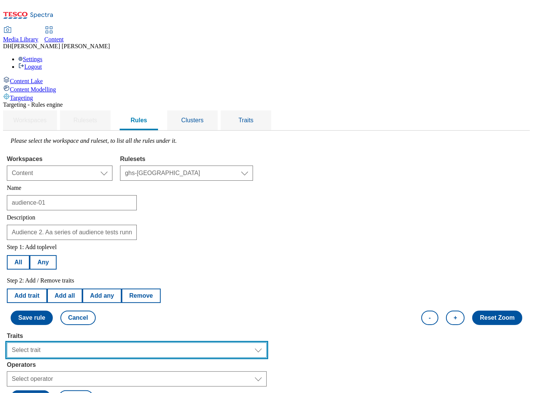
click at [128, 343] on select "Select trait Languages Segments Operating System Content Type Variant ID Store-…" at bounding box center [137, 350] width 260 height 15
select select "profileSegments"
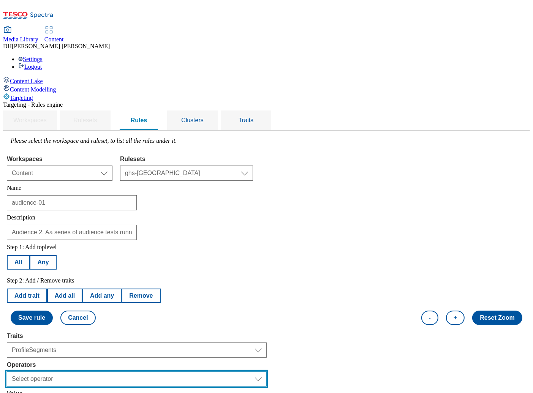
click at [133, 372] on select "Select operator Equals to Not Contains Not Equals Contains" at bounding box center [137, 379] width 260 height 15
select select "equals"
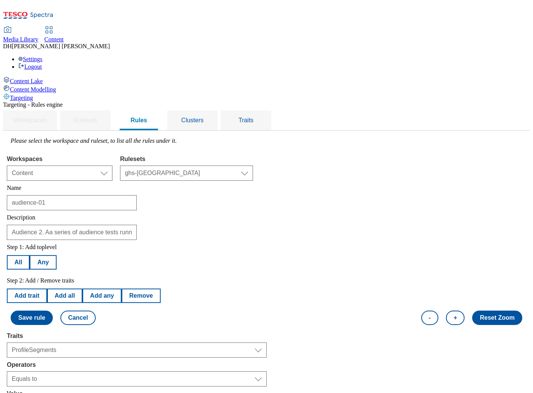
select select "f786d703-3f22-4e19-a89f-355f22eb9f3a:true"
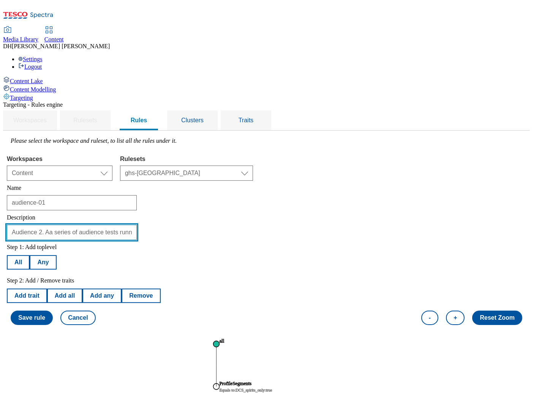
click at [137, 225] on input "Audience 2. Aa series of audience tests running on the GHSHP, big stamps from A…" at bounding box center [72, 232] width 130 height 15
type input "Audience 2. A series of audience tests running on the GHSHP, big stamps from Au…"
click at [53, 311] on button "Save rule" at bounding box center [32, 318] width 42 height 14
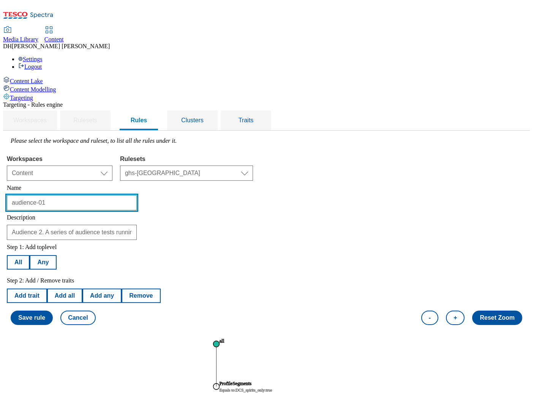
click at [137, 195] on input "audience-01" at bounding box center [72, 202] width 130 height 15
type input "audience-02"
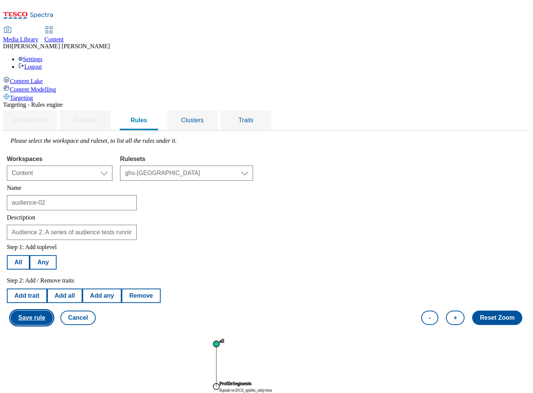
click at [53, 311] on button "Save rule" at bounding box center [32, 318] width 42 height 14
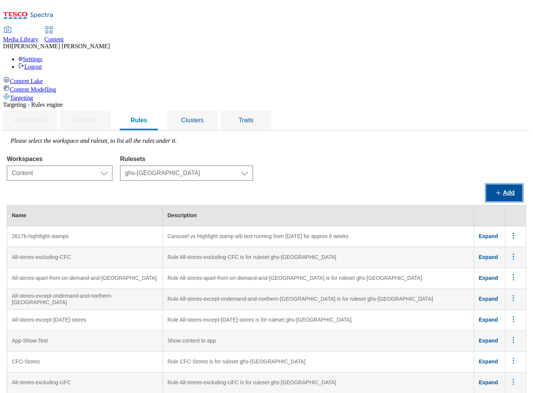
click at [470, 185] on button "Add" at bounding box center [504, 193] width 36 height 17
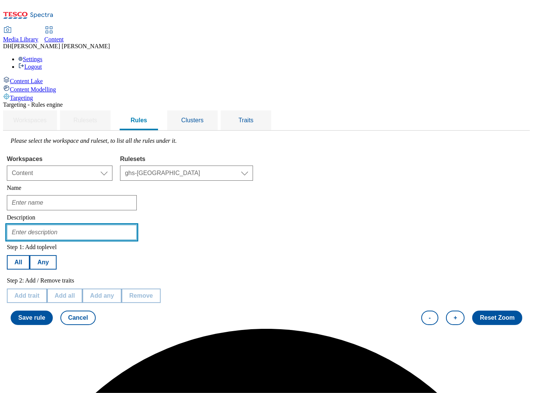
click at [137, 225] on input "text" at bounding box center [72, 232] width 130 height 15
paste input "Audience 1. Aa series of audience tests running on the GHSHP, big stamps from A…"
click at [137, 225] on input "Audience 1. Aa series of audience tests running on the GHSHP, big stamps from A…" at bounding box center [72, 232] width 130 height 15
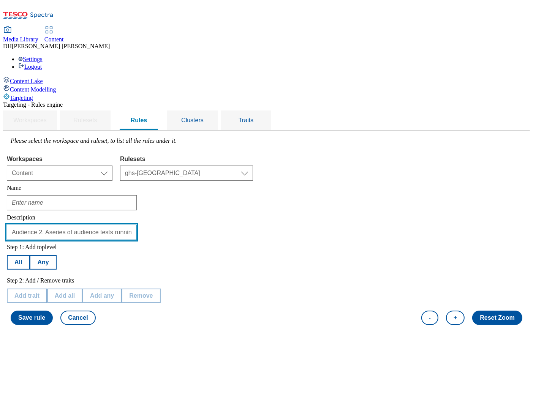
type input "Audience 2. Aseries of audience tests running on the GHSHP, big stamps from Aug…"
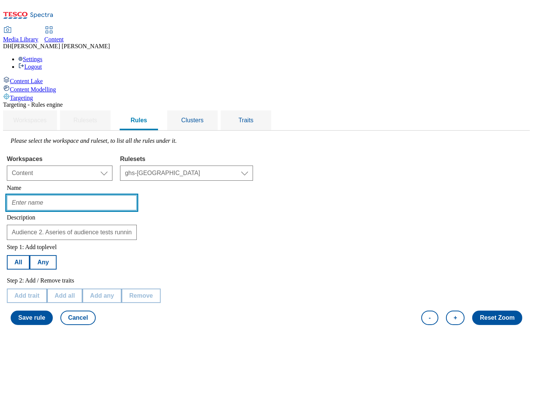
click at [137, 195] on input "text" at bounding box center [72, 202] width 130 height 15
type input "audience-02"
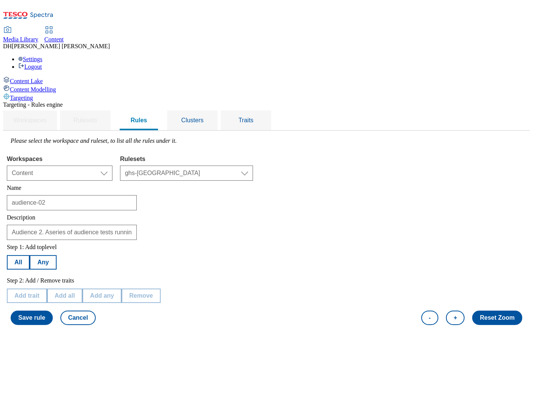
click at [239, 156] on div "Please select the workspace and ruleset, to list all the rules under it. Worksp…" at bounding box center [266, 233] width 519 height 191
click at [30, 255] on button "All" at bounding box center [18, 262] width 23 height 14
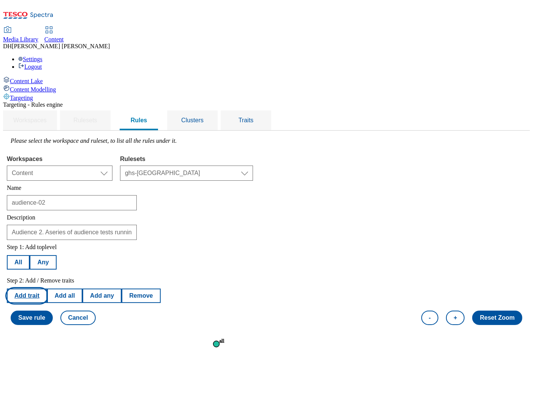
click at [47, 289] on button "Add trait" at bounding box center [27, 296] width 40 height 14
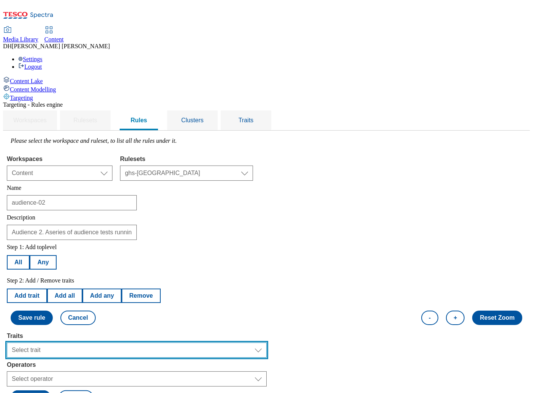
click at [130, 343] on select "Select trait Languages Operating System Content Type Variant ID Segments Store-…" at bounding box center [137, 350] width 260 height 15
select select "profileSegments"
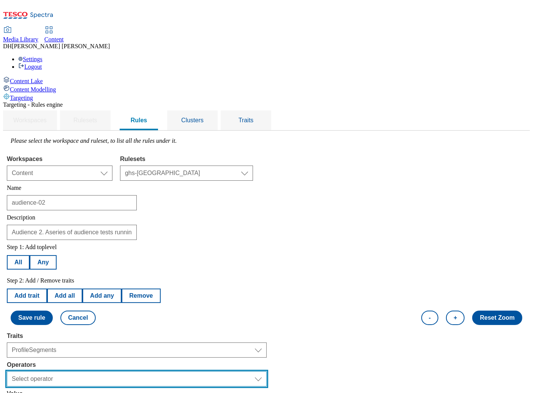
click at [126, 372] on select "Select operator Equals to Not Contains Not Equals Contains" at bounding box center [137, 379] width 260 height 15
select select "equals"
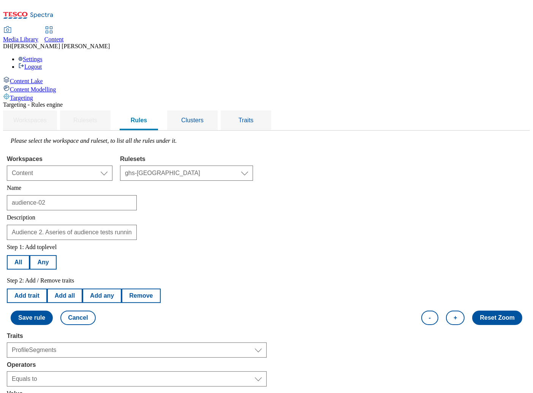
select select "e380f2c4-ba11-4ecb-b584-ad81a71d0e46:true"
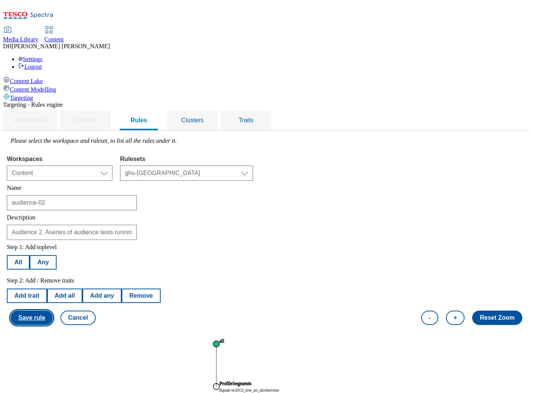
click at [53, 311] on button "Save rule" at bounding box center [32, 318] width 42 height 14
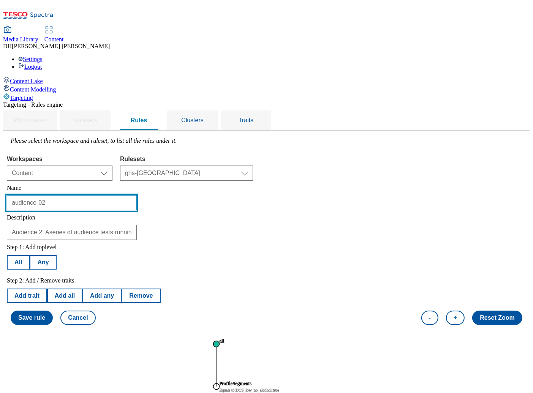
click at [137, 195] on input "audience-02" at bounding box center [72, 202] width 130 height 15
type input "audience-03"
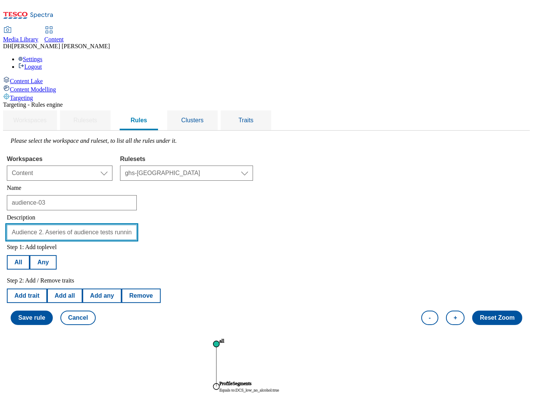
click at [113, 225] on input "Audience 2. Aseries of audience tests running on the GHSHP, big stamps from Aug…" at bounding box center [72, 232] width 130 height 15
click at [137, 225] on input "Audience 2. Aseries of audience tests running on the GHSHP, big stamps from Aug…" at bounding box center [72, 232] width 130 height 15
type input "Audience 3. Aseries of audience tests running on the GHSHP, big stamps from Aug…"
click at [53, 311] on button "Save rule" at bounding box center [32, 318] width 42 height 14
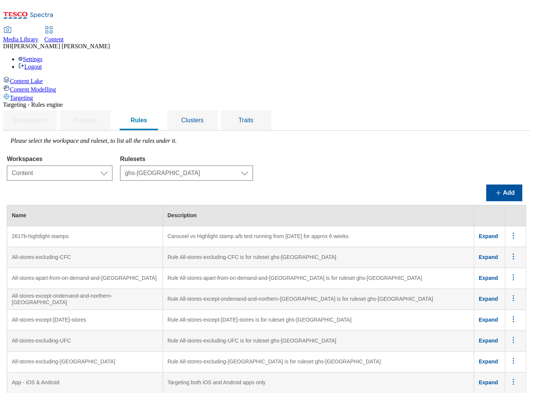
scroll to position [3016, 0]
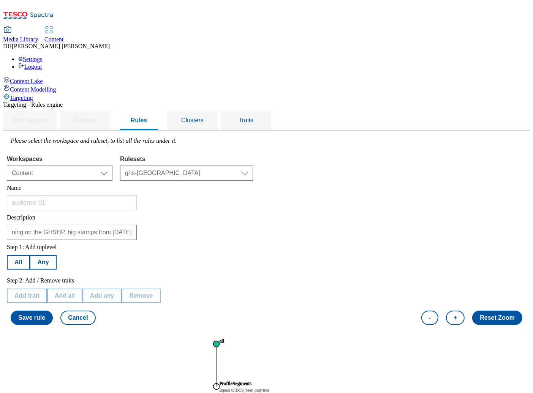
scroll to position [0, 157]
click at [123, 225] on input "Audience 1. Aa series of audience tests running on the GHSHP, big stamps from A…" at bounding box center [72, 232] width 130 height 15
type input "Audience 1. Aa series of audience tests running on the GHSHP big stamps from Au…"
click at [53, 311] on button "Save rule" at bounding box center [32, 318] width 42 height 14
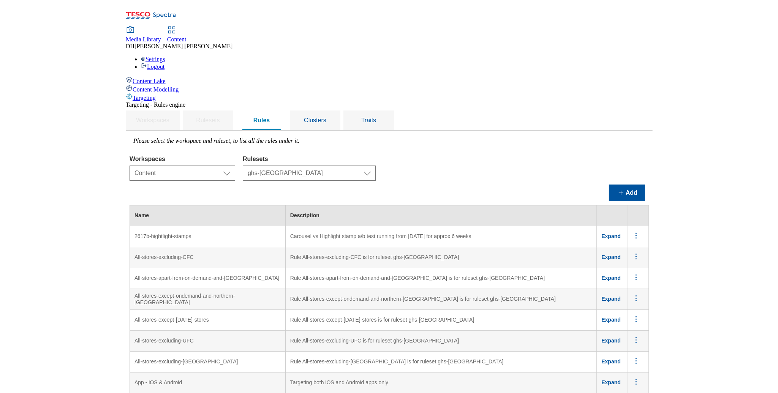
scroll to position [246, 0]
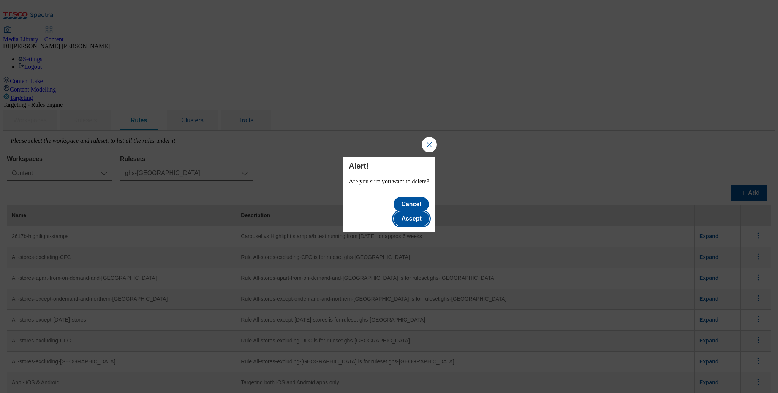
click at [418, 212] on button "Accept" at bounding box center [411, 219] width 35 height 14
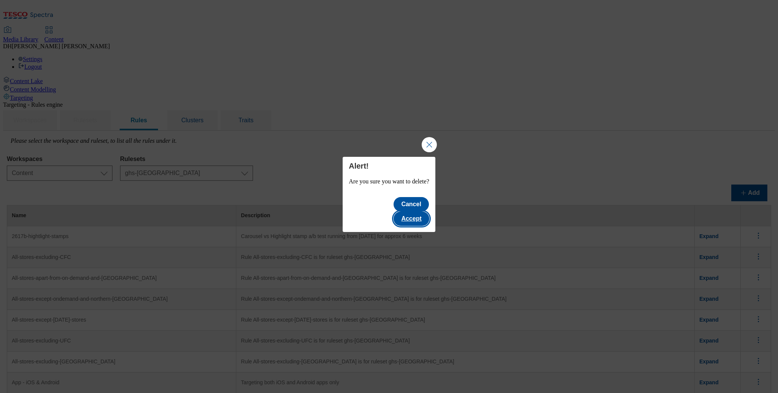
click at [425, 213] on button "Accept" at bounding box center [411, 219] width 35 height 14
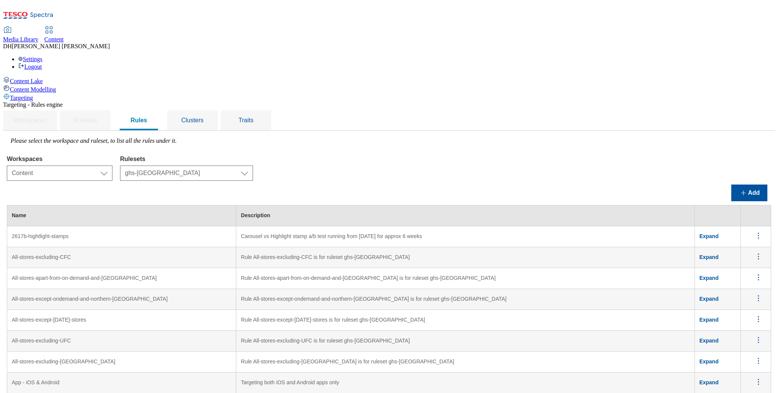
scroll to position [2850, 0]
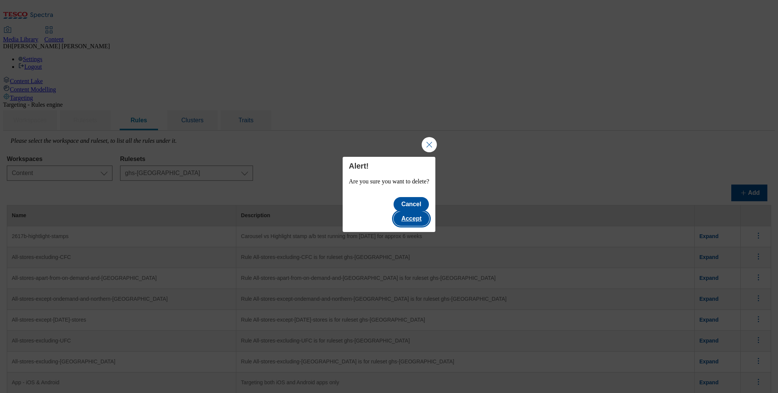
click at [422, 213] on button "Accept" at bounding box center [411, 219] width 35 height 14
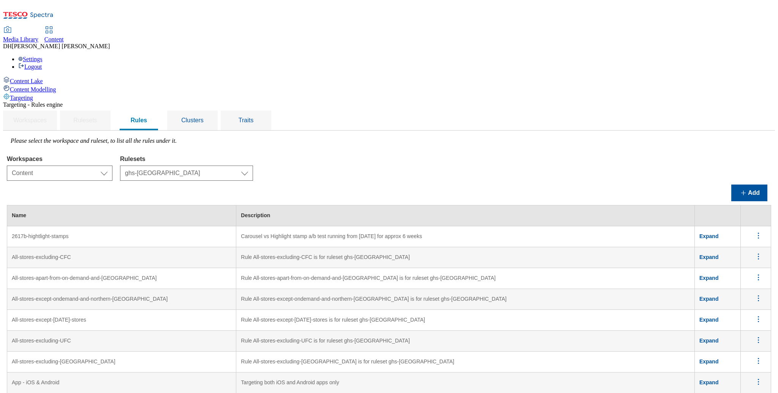
scroll to position [2837, 0]
drag, startPoint x: 57, startPoint y: 203, endPoint x: 106, endPoint y: 184, distance: 52.6
drag, startPoint x: 218, startPoint y: 224, endPoint x: 222, endPoint y: 225, distance: 4.6
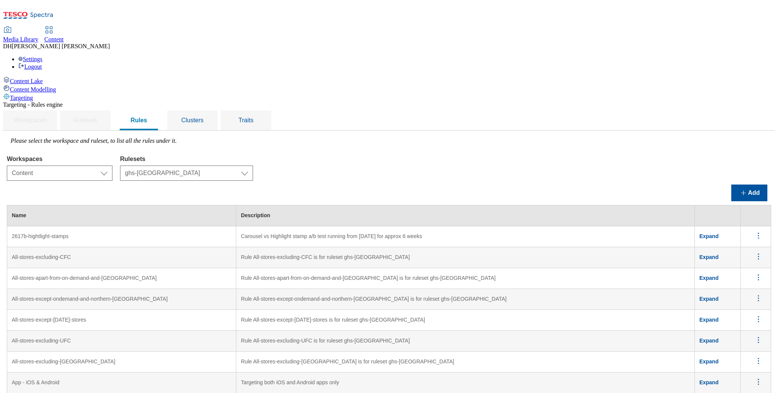
scroll to position [2913, 0]
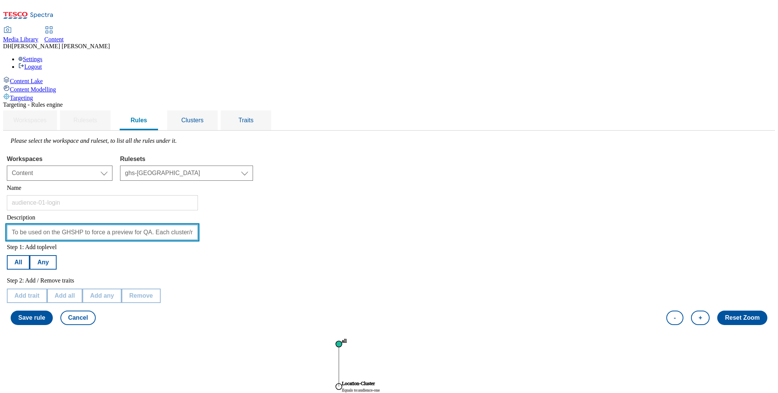
click at [181, 225] on input "To be used on the GHSHP to force a preview for QA. Each cluster/rule is associa…" at bounding box center [102, 232] width 191 height 15
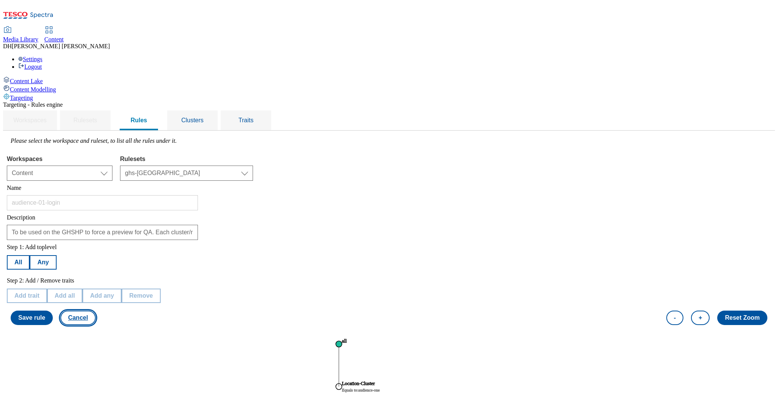
click at [95, 311] on button "Cancel" at bounding box center [77, 318] width 35 height 14
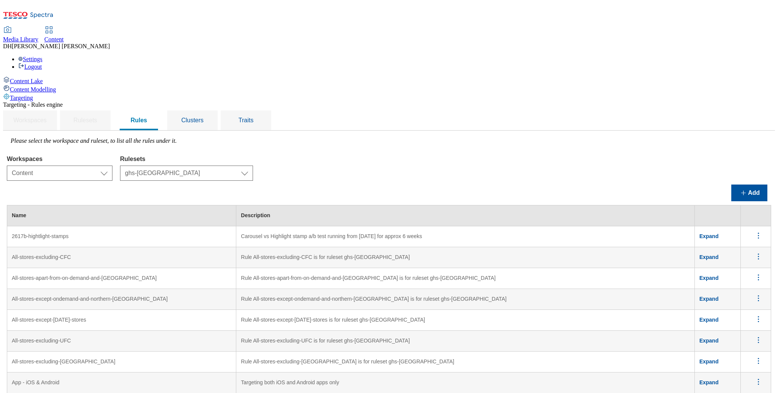
scroll to position [2811, 0]
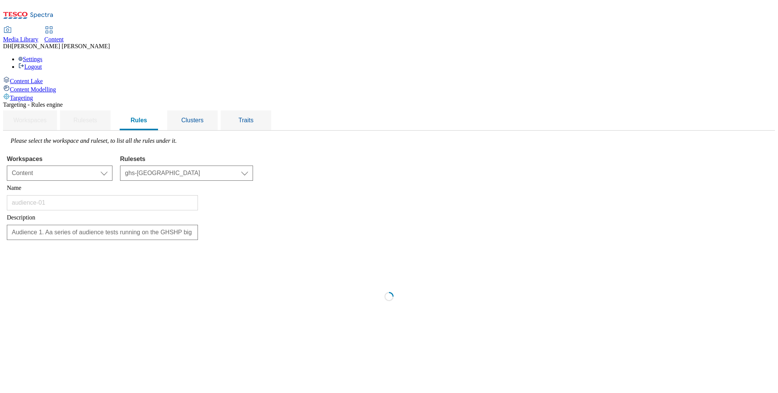
scroll to position [0, 0]
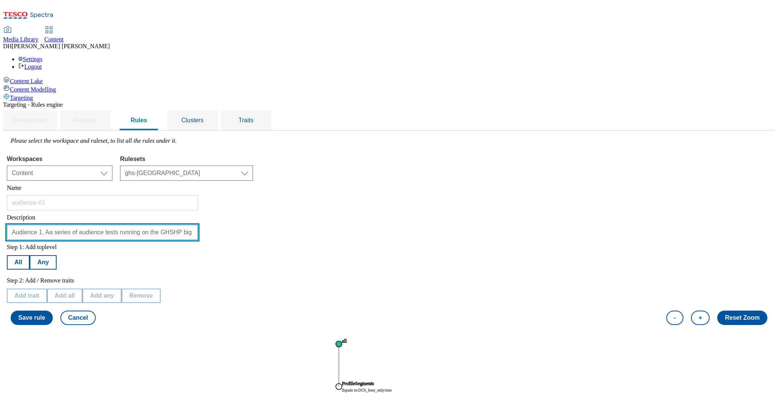
click at [177, 225] on input "Audience 1. Aa series of audience tests running on the GHSHP big stamps from Au…" at bounding box center [102, 232] width 191 height 15
drag, startPoint x: 140, startPoint y: 178, endPoint x: 149, endPoint y: 178, distance: 8.7
click at [140, 225] on input "Audience 1. Aa series of audience tests running on the GHSHP big stamps from Au…" at bounding box center [102, 232] width 191 height 15
paste input "https://xperiencemgr.digitalcontent.tesco.com/magnoliaAuthor/.magnolia/admincen…"
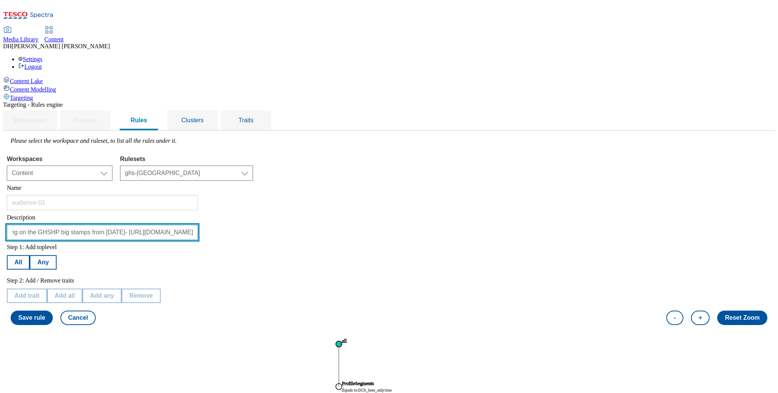
scroll to position [0, 0]
click at [150, 225] on input "Audience 1 - Aa series of audience tests running on the GHSHP big stamps from A…" at bounding box center [102, 232] width 191 height 15
type input "Audience 1 - As part of series of audience tests running on the GHSHP big stamp…"
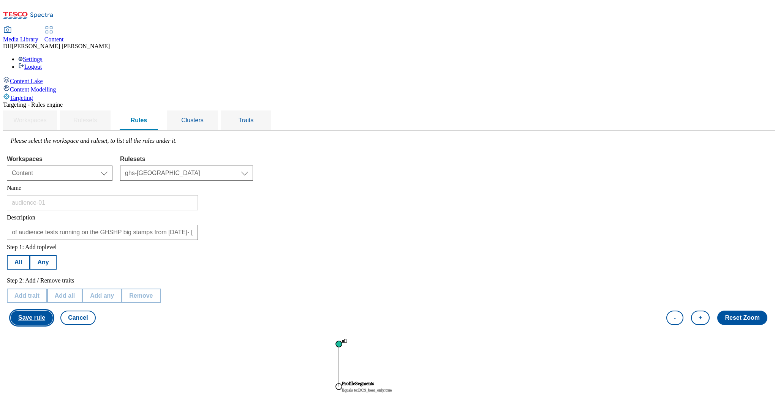
scroll to position [0, 0]
click at [53, 311] on button "Save rule" at bounding box center [32, 318] width 42 height 14
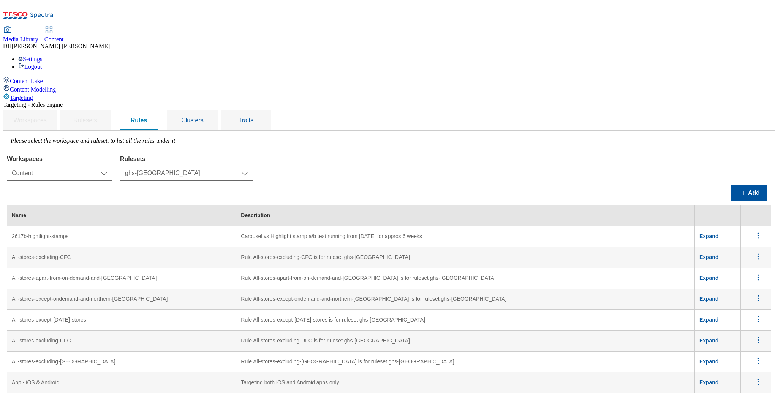
scroll to position [2811, 0]
drag, startPoint x: 661, startPoint y: 258, endPoint x: 683, endPoint y: 250, distance: 23.8
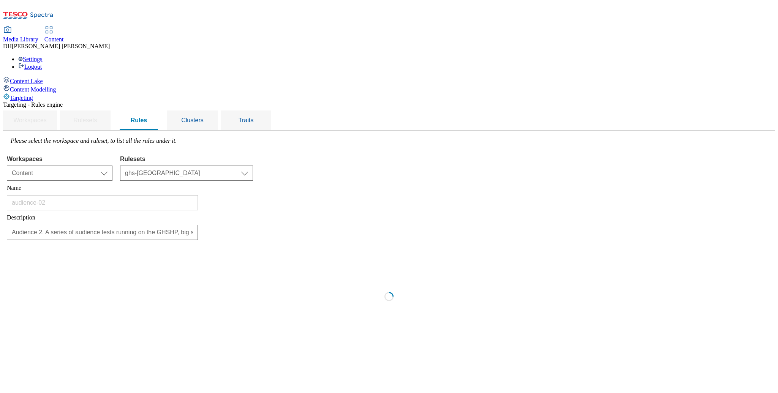
scroll to position [0, 0]
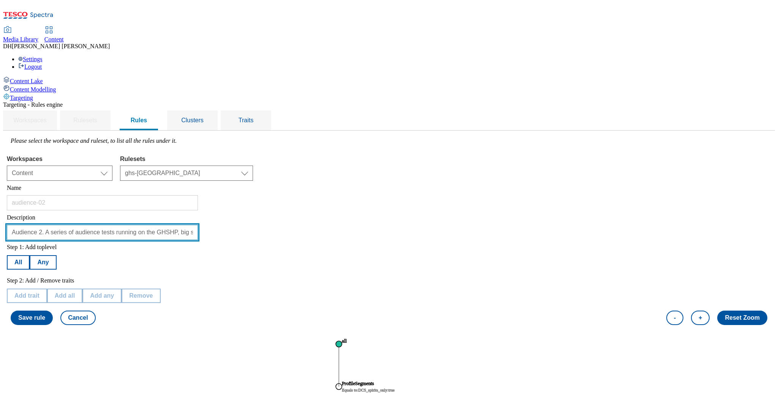
click at [167, 225] on input "Audience 2. A series of audience tests running on the GHSHP, big stamps from Au…" at bounding box center [102, 232] width 191 height 15
click at [145, 225] on input "Audience 2. A series of audience tests running on the GHSHP, big stamps from Au…" at bounding box center [102, 232] width 191 height 15
paste input "Audience 1 - As part of series of audience tests running on the GHSHP big stamp…"
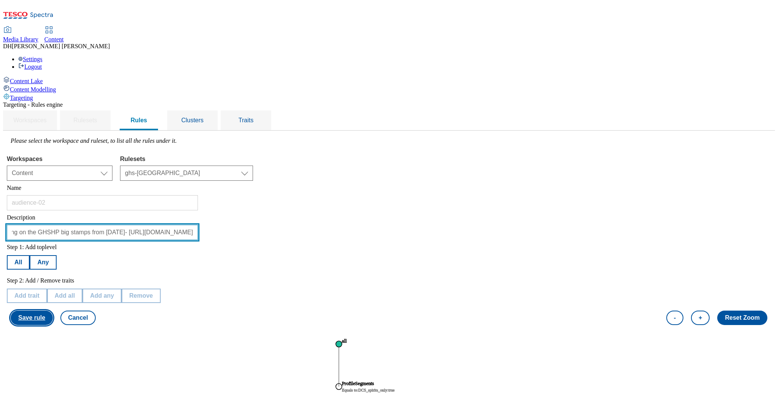
type input "Audience 2. As part of a series of audience tests running on the GHSHP, big sta…"
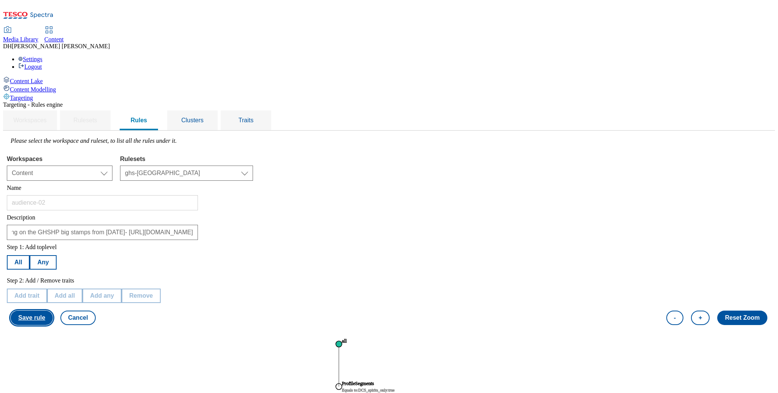
scroll to position [0, 0]
drag, startPoint x: 120, startPoint y: 260, endPoint x: 185, endPoint y: 175, distance: 107.1
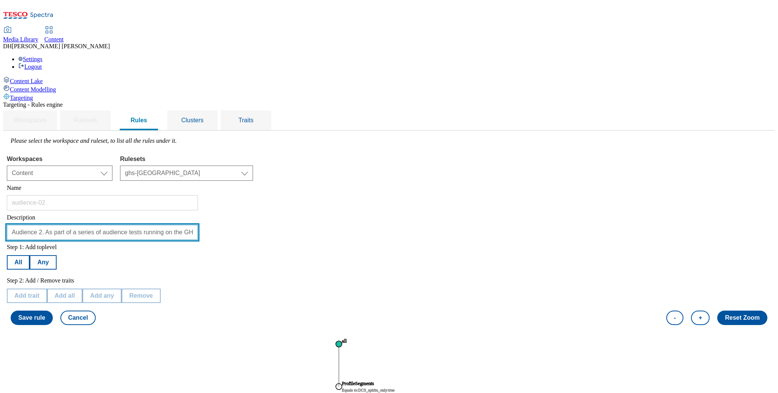
click at [183, 225] on input "Audience 2. As part of a series of audience tests running on the GHSHP, big sta…" at bounding box center [102, 232] width 191 height 15
click at [184, 225] on input "Audience 2. As part of a series of audience tests running on the GHSHP, big sta…" at bounding box center [102, 232] width 191 height 15
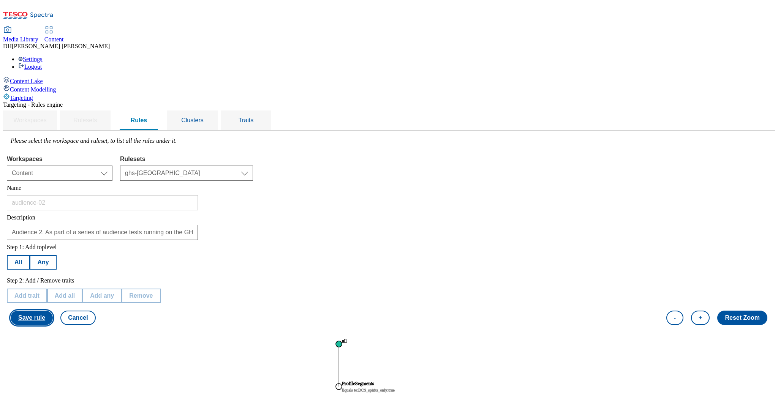
click at [53, 311] on button "Save rule" at bounding box center [32, 318] width 42 height 14
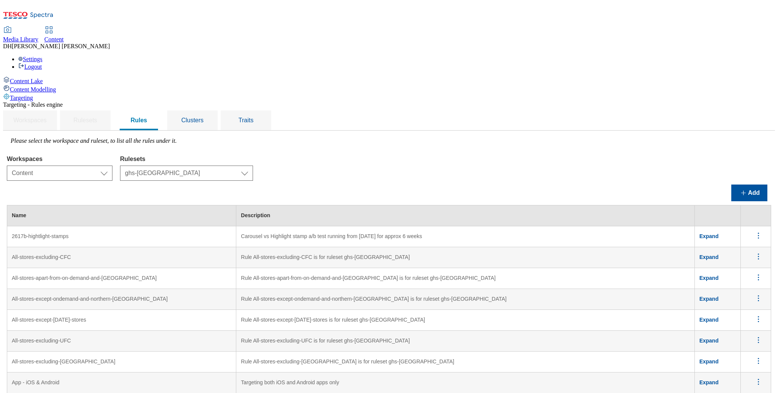
scroll to position [2817, 0]
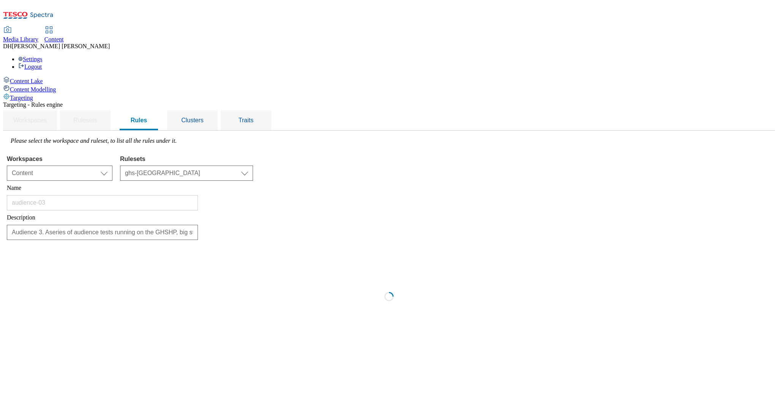
scroll to position [0, 0]
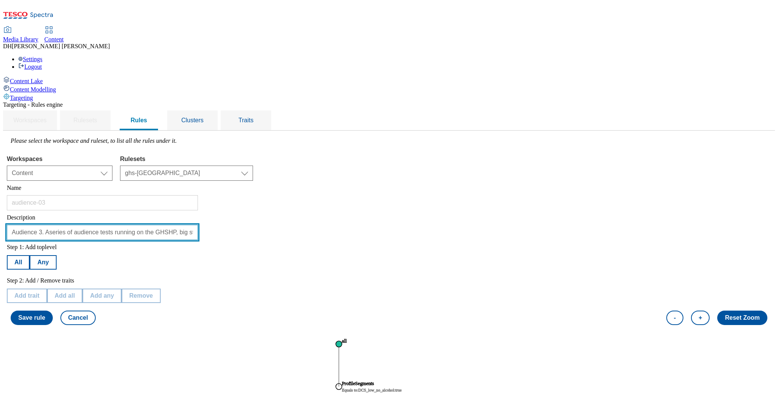
click at [198, 225] on input "Audience 3. Aseries of audience tests running on the GHSHP, big stamps from Aug…" at bounding box center [102, 232] width 191 height 15
paste input "2. As part of a series of audience tests running on the GHSHP, big stamps from …"
type input "Audience 3. As part of a series of audience tests running on the GHSHP, big sta…"
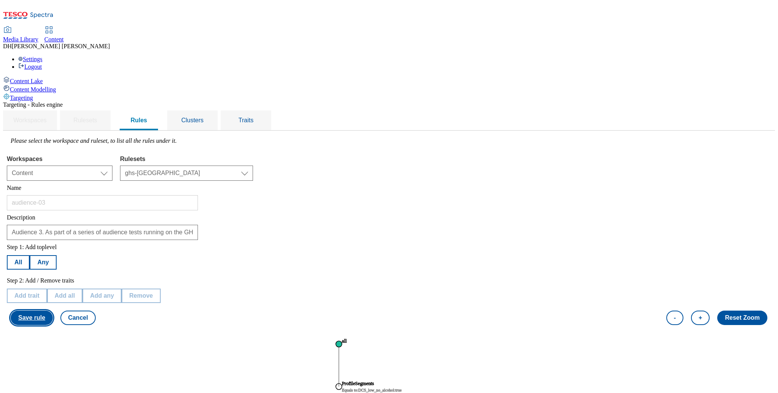
click at [53, 311] on button "Save rule" at bounding box center [32, 318] width 42 height 14
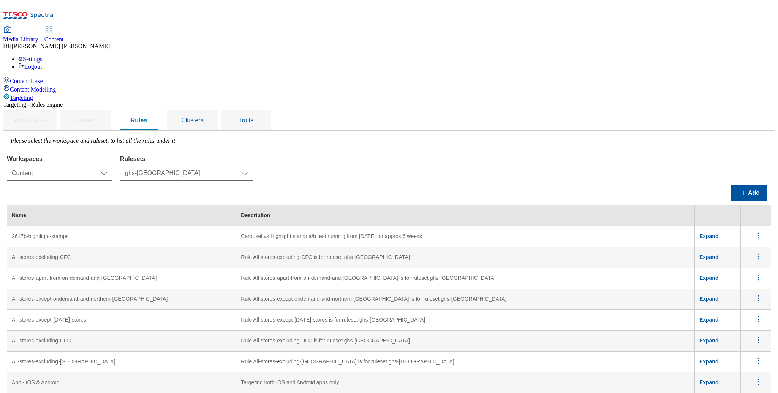
scroll to position [2841, 0]
drag, startPoint x: 369, startPoint y: 259, endPoint x: 258, endPoint y: 193, distance: 128.8
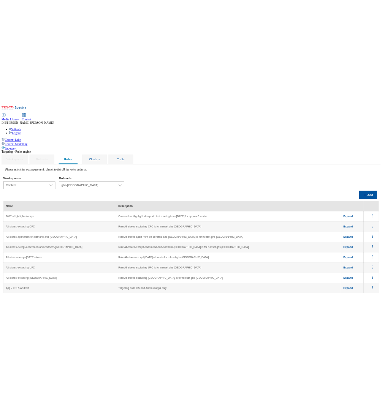
scroll to position [0, 0]
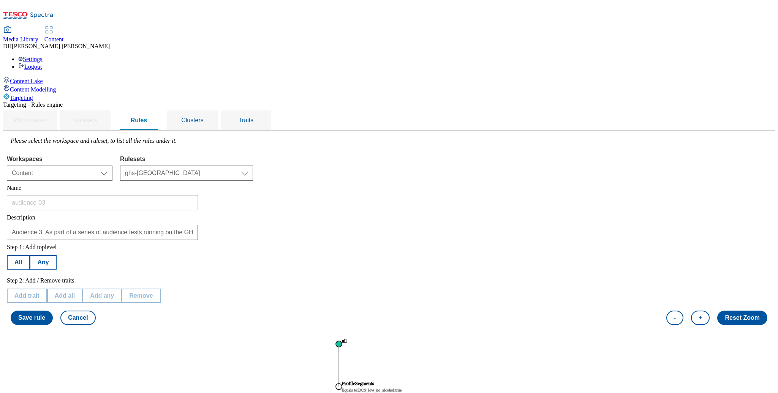
click at [402, 388] on tspan "Equals to : DCS_low_no_alcohol:true" at bounding box center [372, 390] width 60 height 4
click at [47, 289] on button "Edit trait" at bounding box center [27, 296] width 40 height 14
select select "profileSegments"
select select "equals"
select select "e380f2c4-ba11-4ecb-b584-ad81a71d0e46:true"
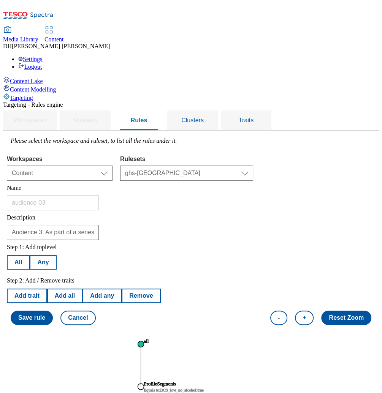
click at [33, 95] on span "Targeting" at bounding box center [21, 98] width 23 height 6
click at [147, 117] on span "Rules" at bounding box center [139, 120] width 17 height 6
click at [43, 78] on span "Content Lake" at bounding box center [26, 81] width 33 height 6
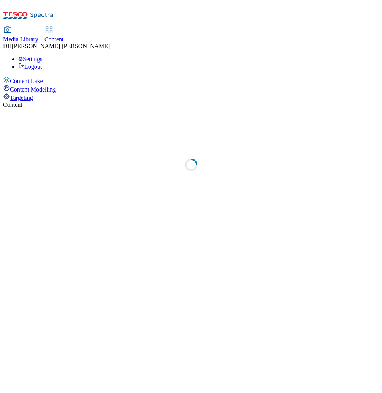
select select "group-comms"
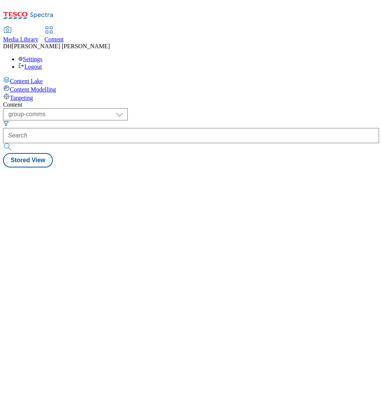
click at [32, 95] on span "Targeting" at bounding box center [21, 98] width 23 height 6
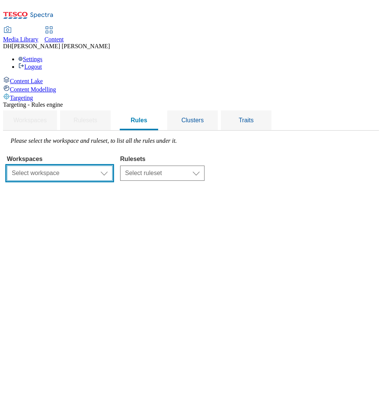
click at [112, 166] on select "Select workspace Content" at bounding box center [60, 173] width 106 height 15
select select "f510054f-adaa-4692-b570-80fa3897127a"
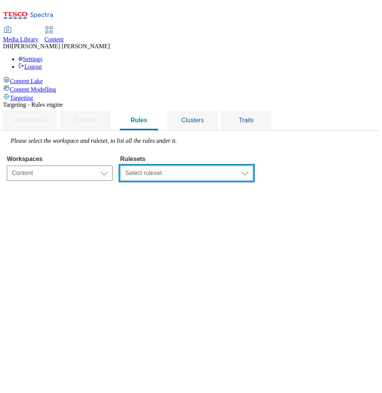
click at [245, 166] on select "Select ruleset dotcom-cz dotcom-hu dotcom-sk ghs-roi ghs-uk ighs-cz ighs-hu igh…" at bounding box center [186, 173] width 133 height 15
select select "48eb89cc-c22c-49b3-9be3-6f8cd5821d05"
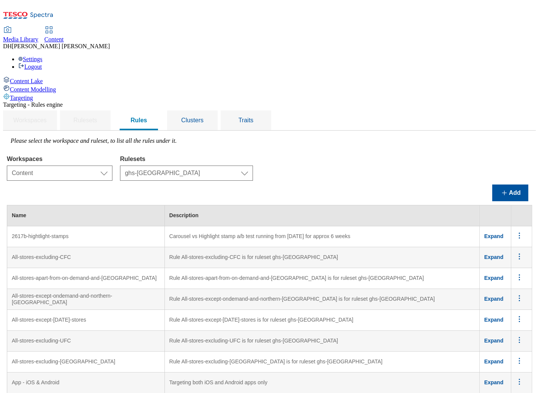
scroll to position [2996, 0]
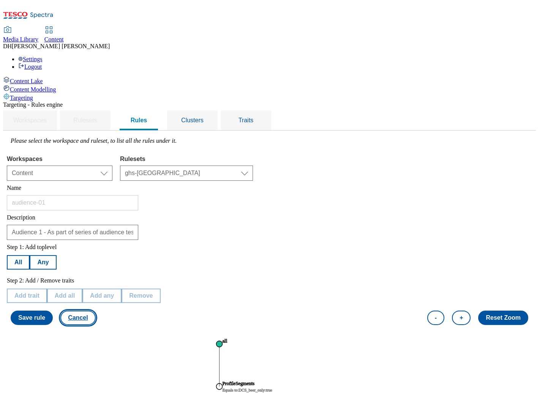
click at [95, 311] on button "Cancel" at bounding box center [77, 318] width 35 height 14
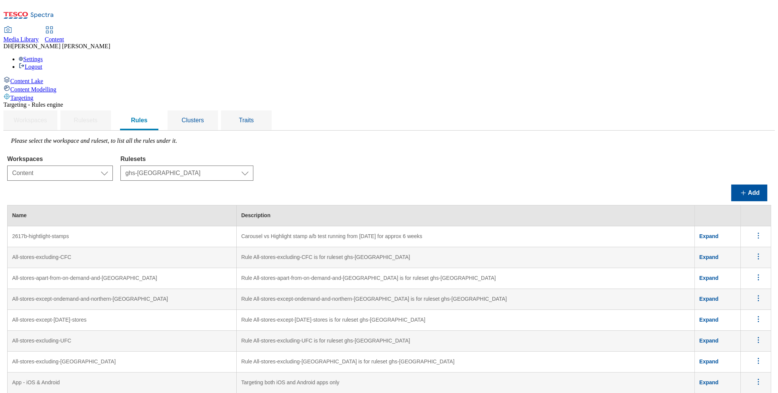
scroll to position [2819, 0]
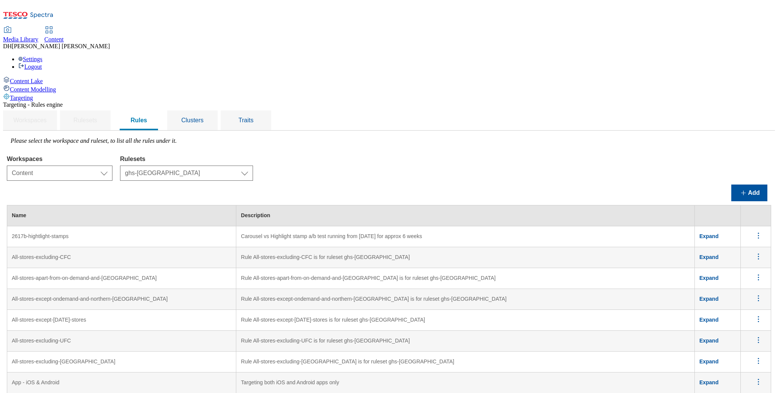
drag, startPoint x: 307, startPoint y: 160, endPoint x: 388, endPoint y: 176, distance: 82.5
copy td "Audience 3. As part of a series of audience tests running on the GHSHP, big sta…"
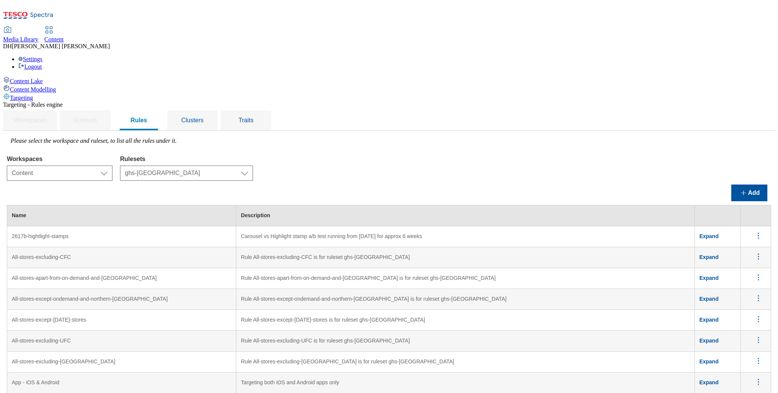
scroll to position [0, 0]
click at [470, 185] on button "Add" at bounding box center [749, 193] width 36 height 17
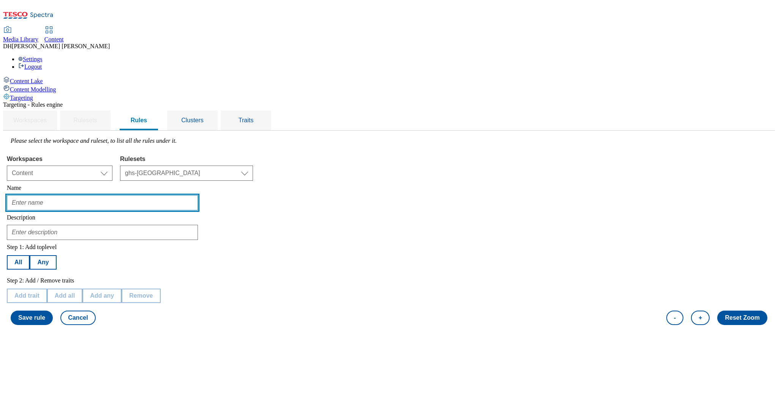
click at [161, 195] on input "text" at bounding box center [102, 202] width 191 height 15
paste input "Audience 3. As part of a series of audience tests running on the GHSHP, big sta…"
type input "Audience 3. As part of a series of audience tests running on the GHSHP, big sta…"
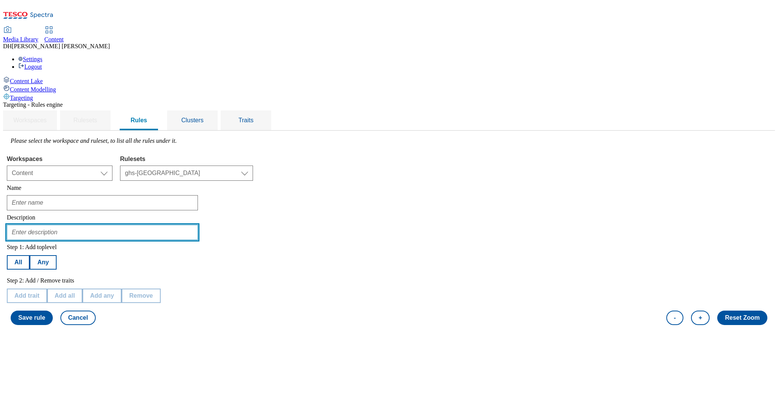
click at [142, 225] on input "text" at bounding box center [102, 232] width 191 height 15
paste input "Audience 3. As part of a series of audience tests running on the GHSHP, big sta…"
type input "Audience 3. As part of a series of audience tests running on the GHSHP, big sta…"
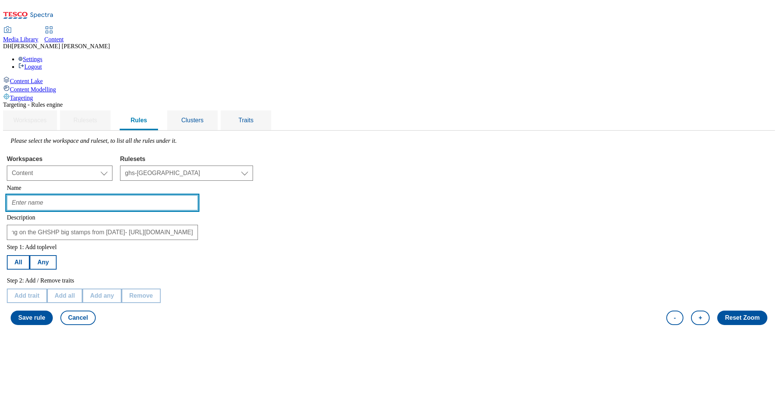
scroll to position [0, 0]
click at [131, 195] on input "text" at bounding box center [102, 202] width 191 height 15
type input "audience-04"
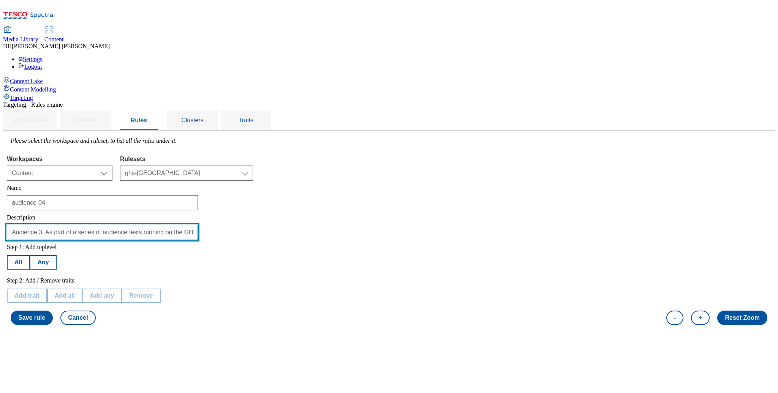
click at [139, 225] on input "Audience 3. As part of a series of audience tests running on the GHSHP, big sta…" at bounding box center [102, 232] width 191 height 15
type input "Audience 4. As part of a series of audience tests running on the GHSHP, big sta…"
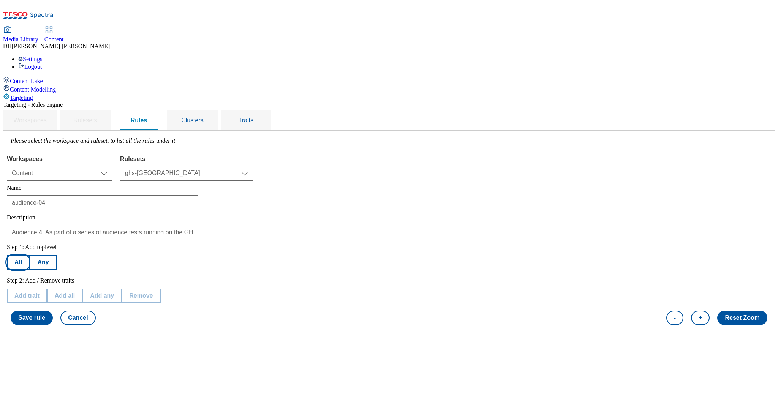
drag, startPoint x: 110, startPoint y: 206, endPoint x: 121, endPoint y: 229, distance: 26.0
click at [30, 255] on button "All" at bounding box center [18, 262] width 23 height 14
drag, startPoint x: 124, startPoint y: 235, endPoint x: 130, endPoint y: 247, distance: 12.7
click at [47, 289] on button "Add trait" at bounding box center [27, 296] width 40 height 14
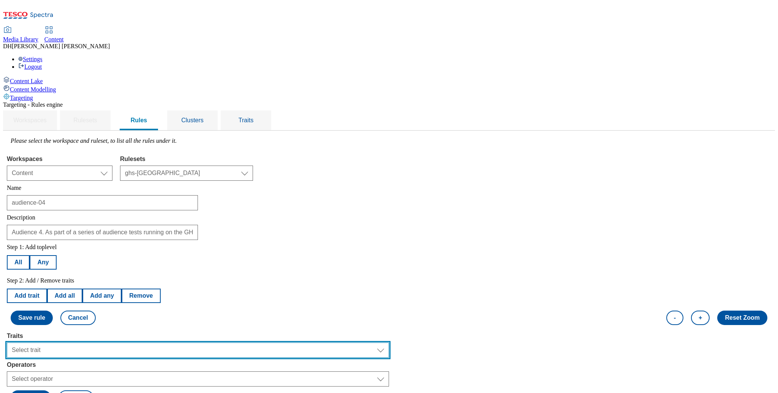
click at [134, 343] on select "Select trait Languages Operating System Content Type Variant ID Segments Store-…" at bounding box center [198, 350] width 382 height 15
select select "profileSegments"
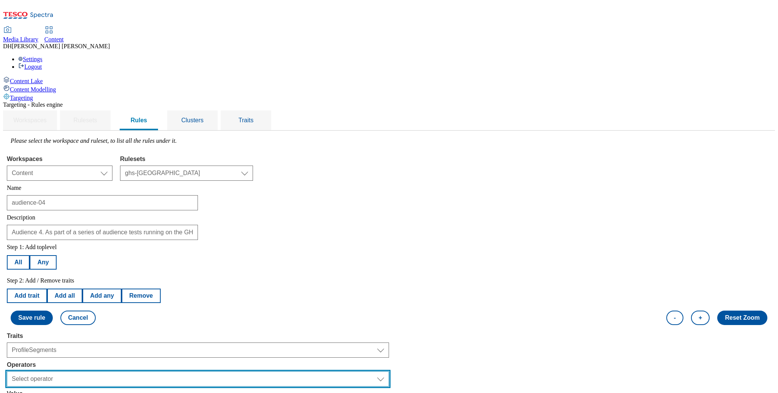
click at [127, 372] on select "Select operator Equals to Not Contains Not Equals Contains" at bounding box center [198, 379] width 382 height 15
select select "equals"
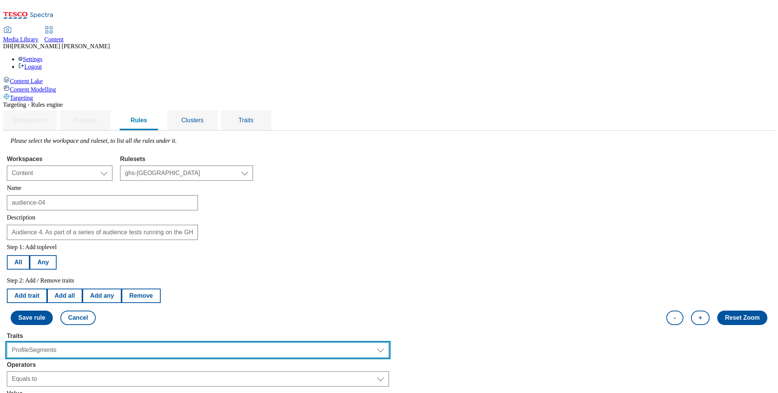
click at [150, 343] on select "Select trait Languages Operating System Content Type Variant ID Segments Store-…" at bounding box center [198, 350] width 382 height 15
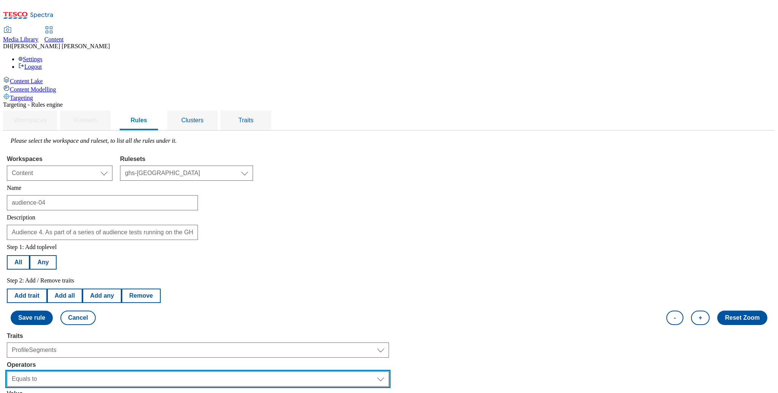
click at [141, 372] on select "Select operator Equals to Not Contains Not Equals Contains" at bounding box center [198, 379] width 382 height 15
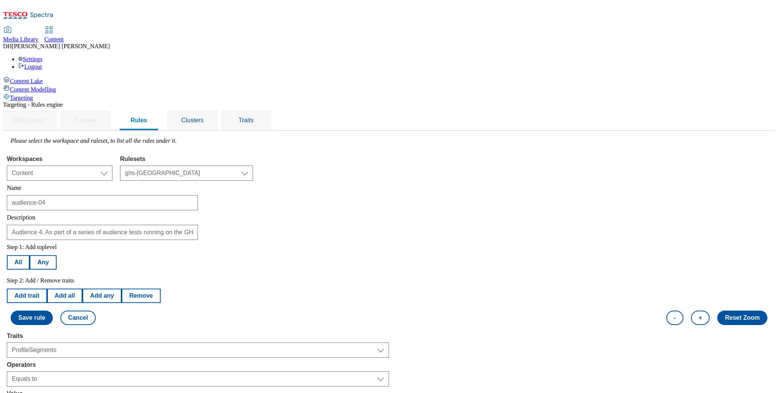
select select "dbfef853-8f3f-45e8-accf-28a7ff74ae1e:true"
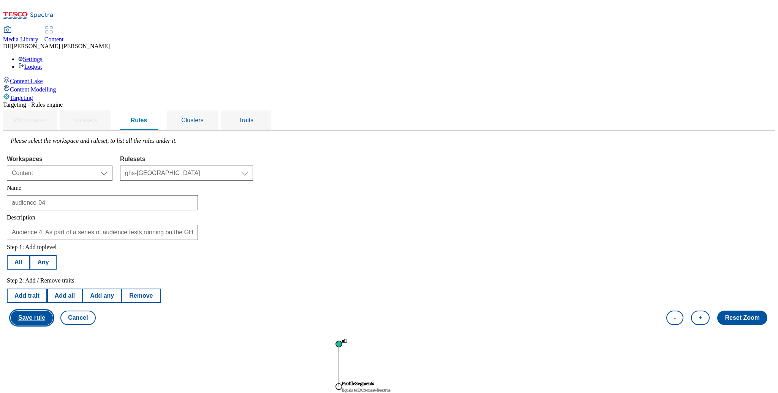
click at [53, 311] on button "Save rule" at bounding box center [32, 318] width 42 height 14
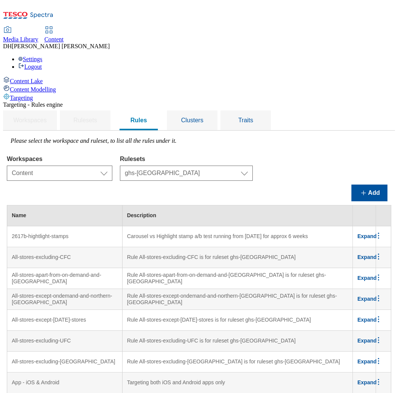
scroll to position [3010, 0]
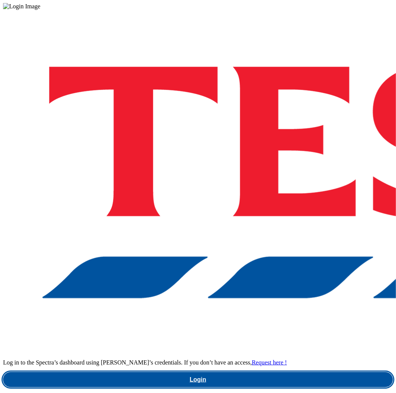
click at [300, 372] on link "Login" at bounding box center [198, 379] width 390 height 15
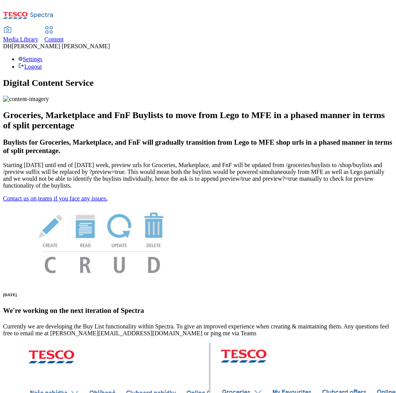
click at [64, 36] on span "Content" at bounding box center [53, 39] width 19 height 6
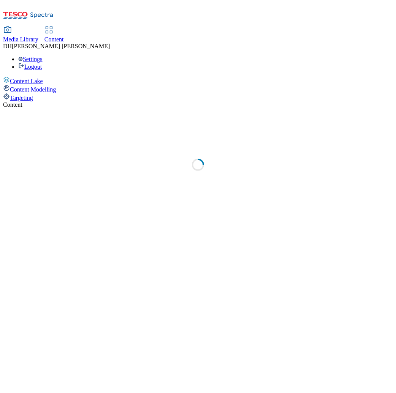
select select "group-comms"
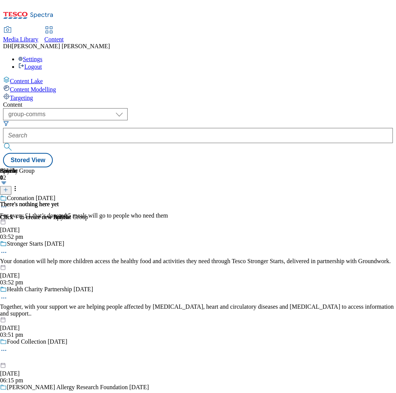
click at [38, 36] on div "Media Library" at bounding box center [20, 39] width 35 height 7
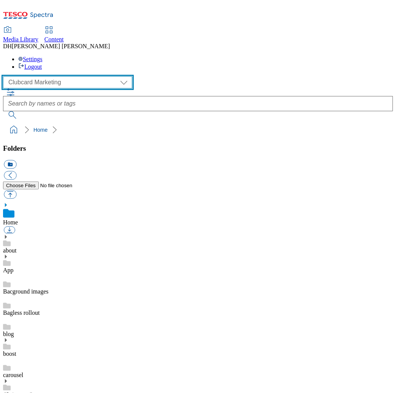
click at [46, 76] on select "Clubcard Marketing Demo Dotcom [GEOGRAPHIC_DATA] Emails GHS Marketing UK GHS Pr…" at bounding box center [67, 82] width 129 height 12
select select "flare-ghs-mktg"
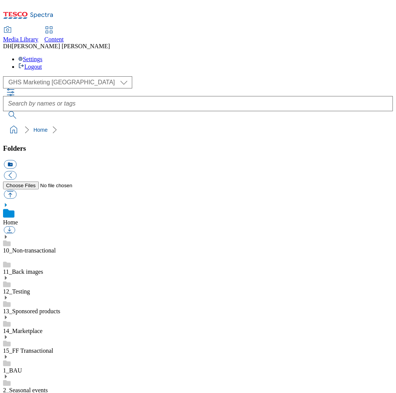
click at [7, 355] on use at bounding box center [6, 357] width 2 height 4
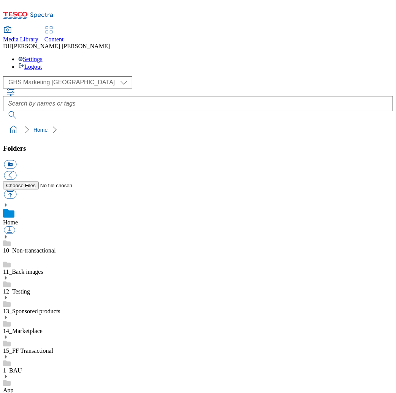
scroll to position [472, 0]
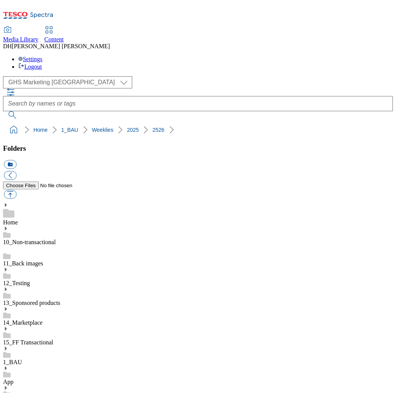
scroll to position [109, 0]
drag, startPoint x: 36, startPoint y: 314, endPoint x: 42, endPoint y: 320, distance: 8.3
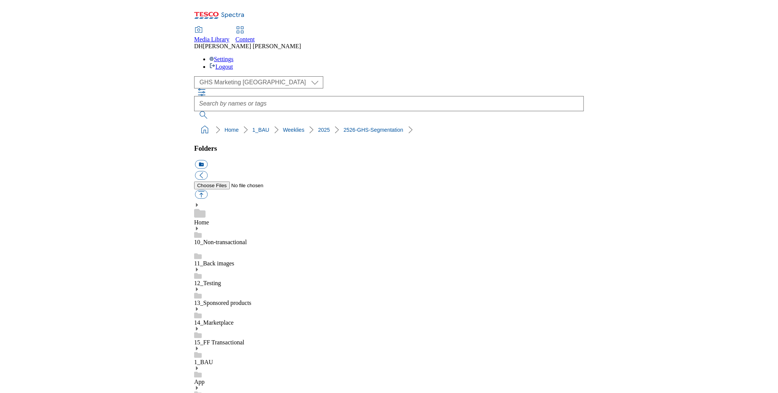
scroll to position [477, 0]
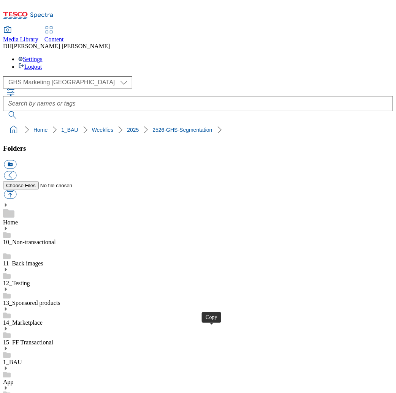
drag, startPoint x: 212, startPoint y: 211, endPoint x: 304, endPoint y: 196, distance: 93.5
drag, startPoint x: 122, startPoint y: 210, endPoint x: 127, endPoint y: 211, distance: 5.4
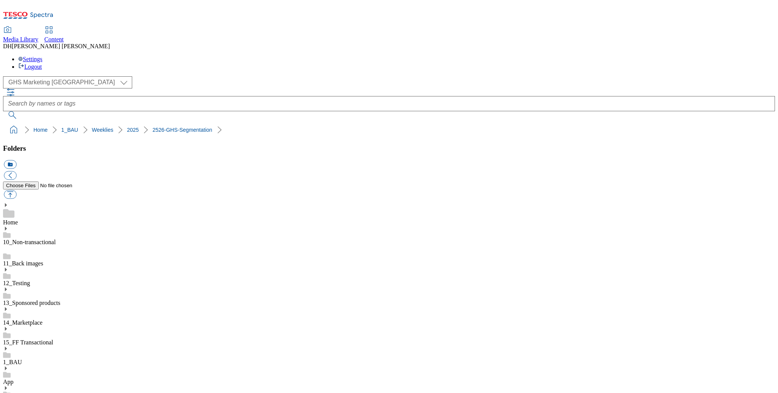
scroll to position [459, 0]
